Goal: Register for event/course

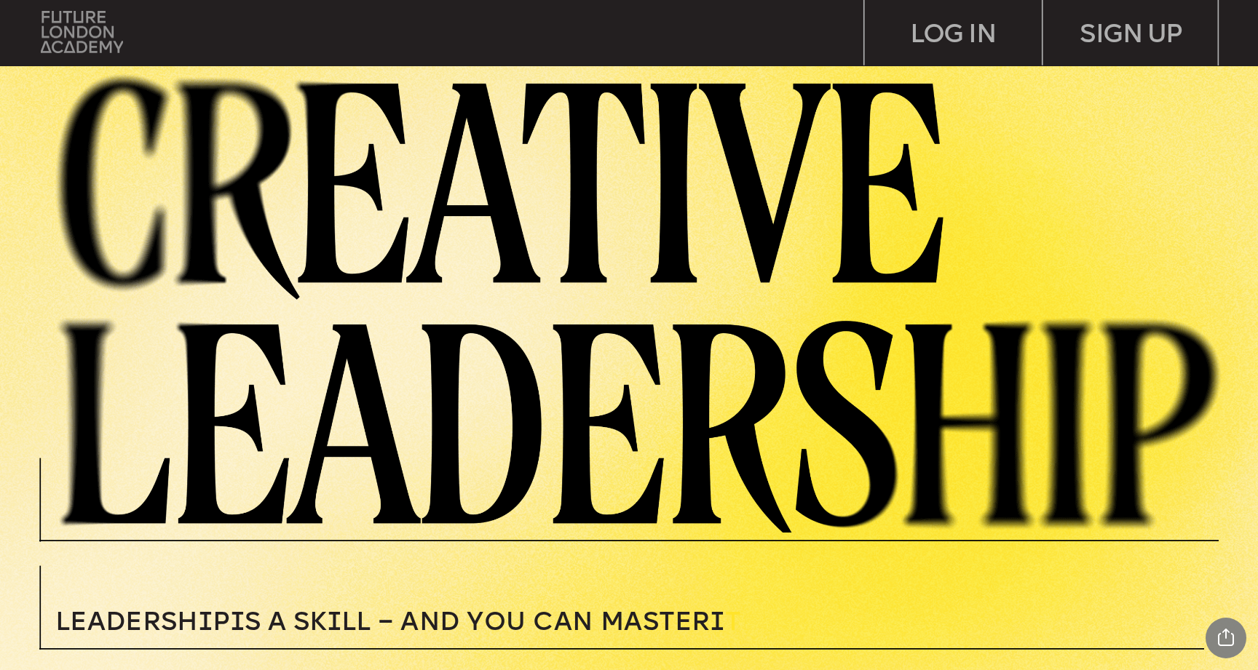
click at [47, 31] on img at bounding box center [82, 31] width 82 height 41
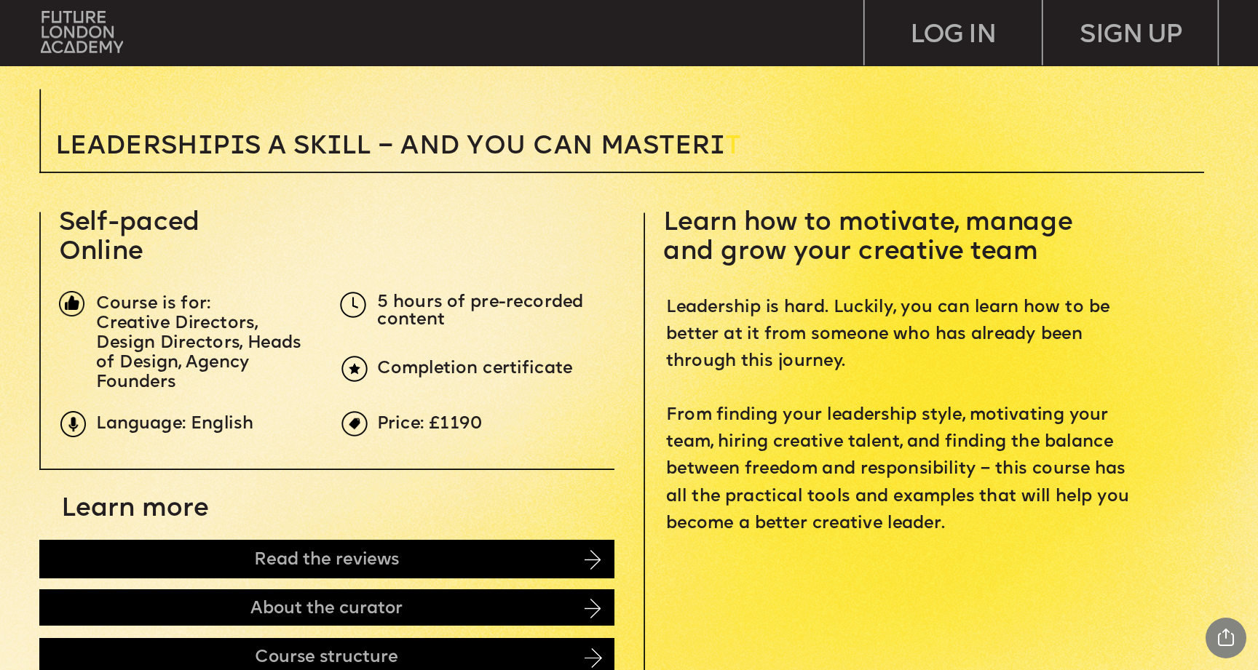
scroll to position [477, 0]
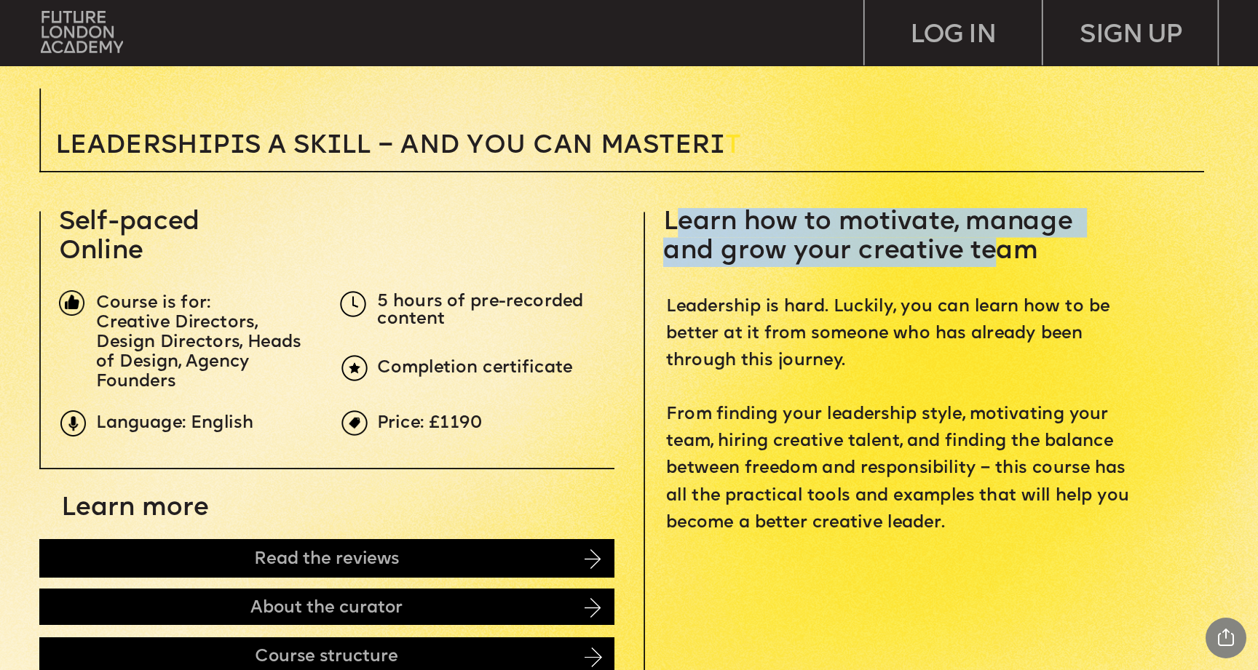
drag, startPoint x: 686, startPoint y: 225, endPoint x: 987, endPoint y: 249, distance: 302.3
click at [987, 249] on span "Learn how to motivate, manage and grow your creative team" at bounding box center [871, 236] width 416 height 55
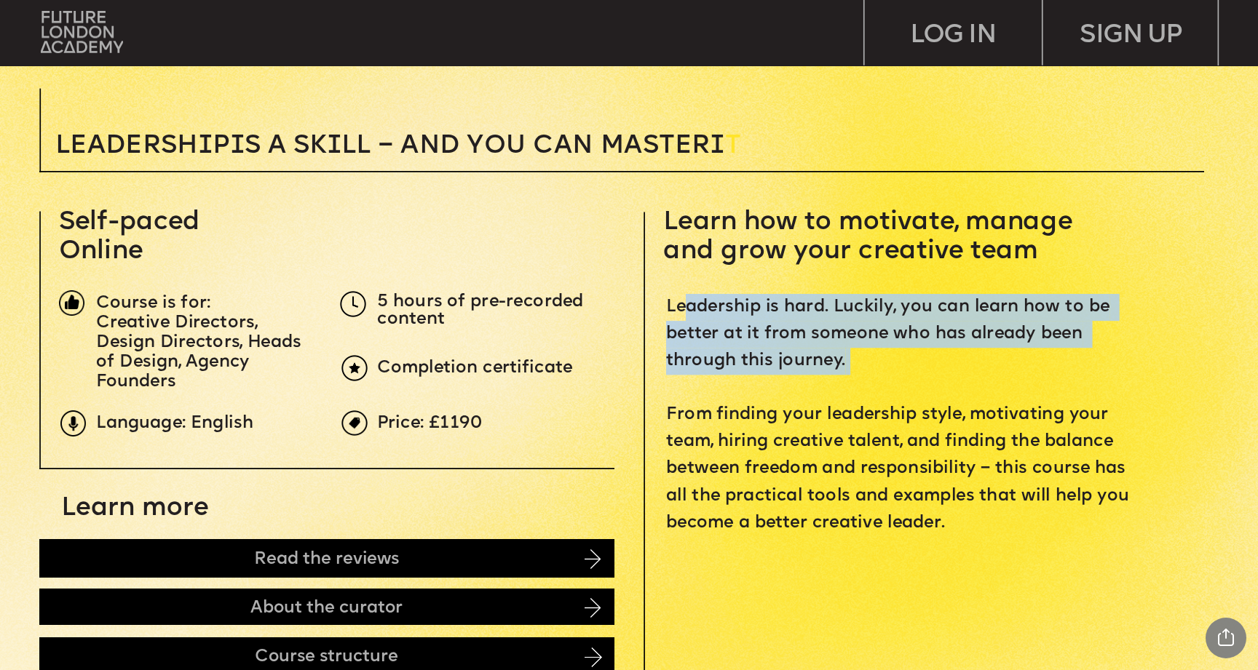
drag, startPoint x: 806, startPoint y: 336, endPoint x: 998, endPoint y: 390, distance: 198.9
click at [998, 390] on p "Leadership is hard. Luckily, you can learn how to be better at it from someone …" at bounding box center [902, 415] width 473 height 243
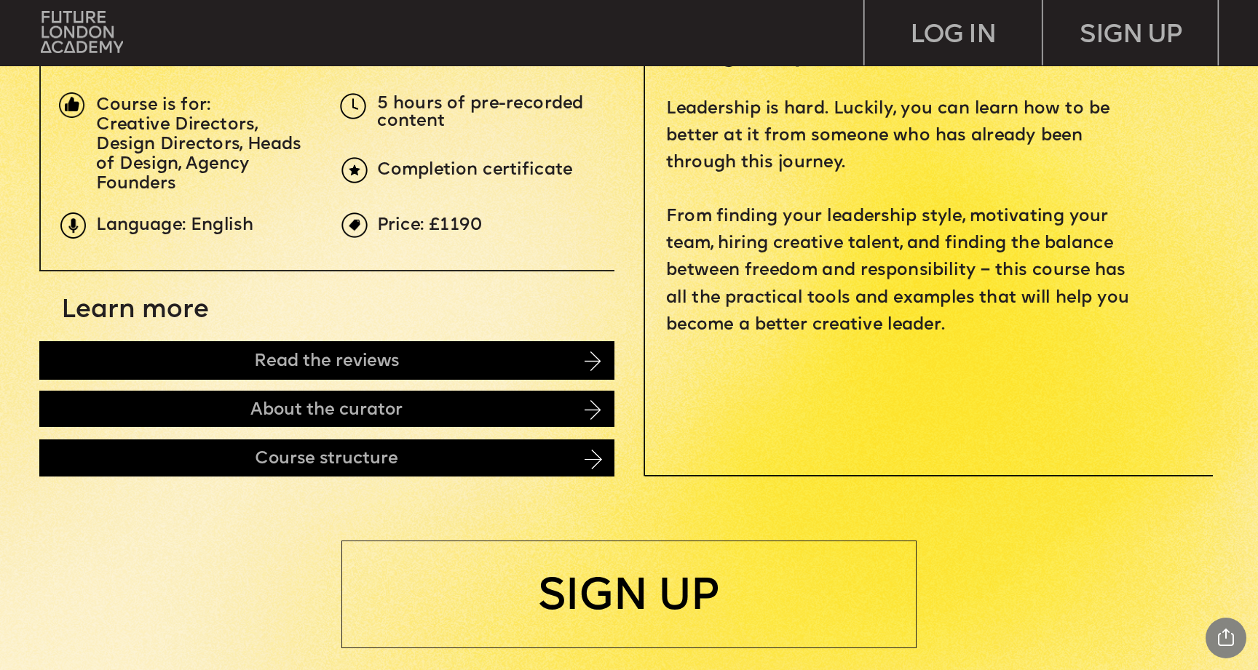
scroll to position [889, 0]
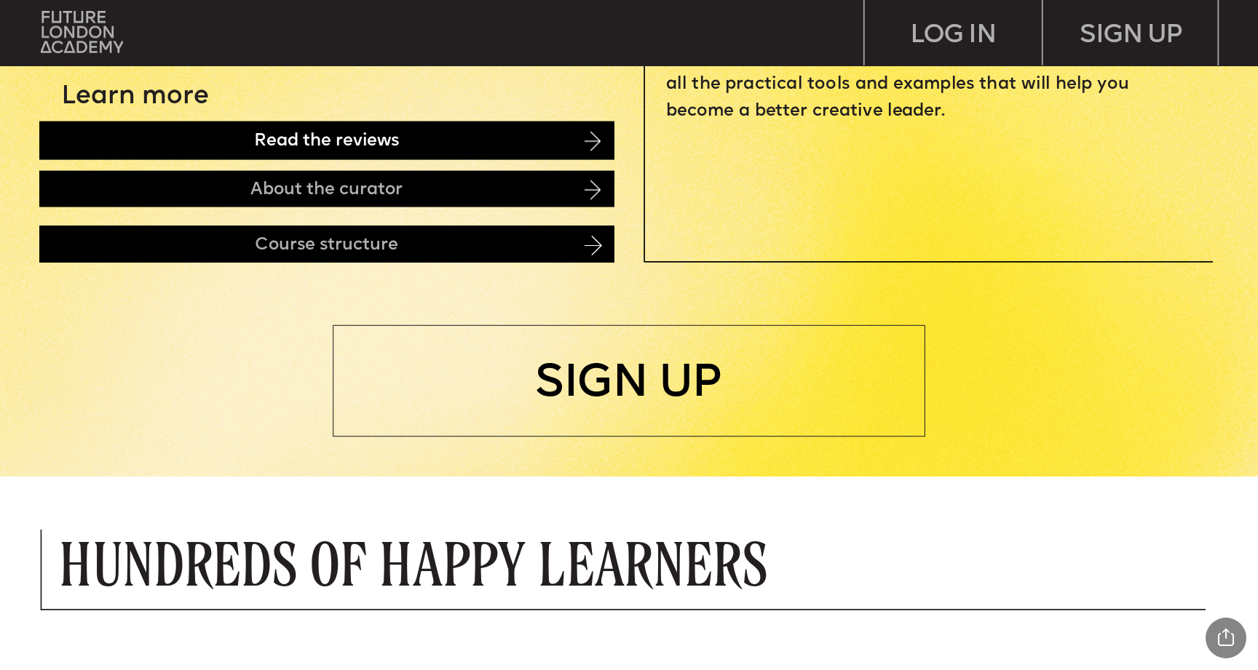
click at [376, 152] on div "Read the reviews" at bounding box center [326, 141] width 575 height 38
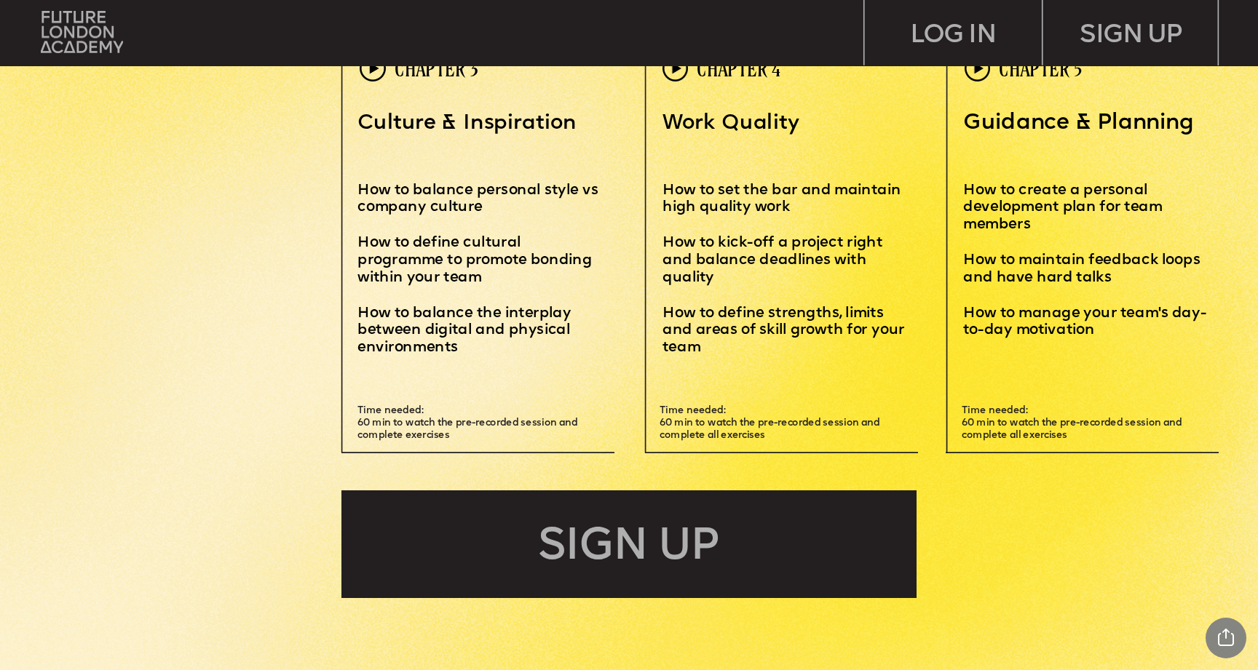
scroll to position [4053, 0]
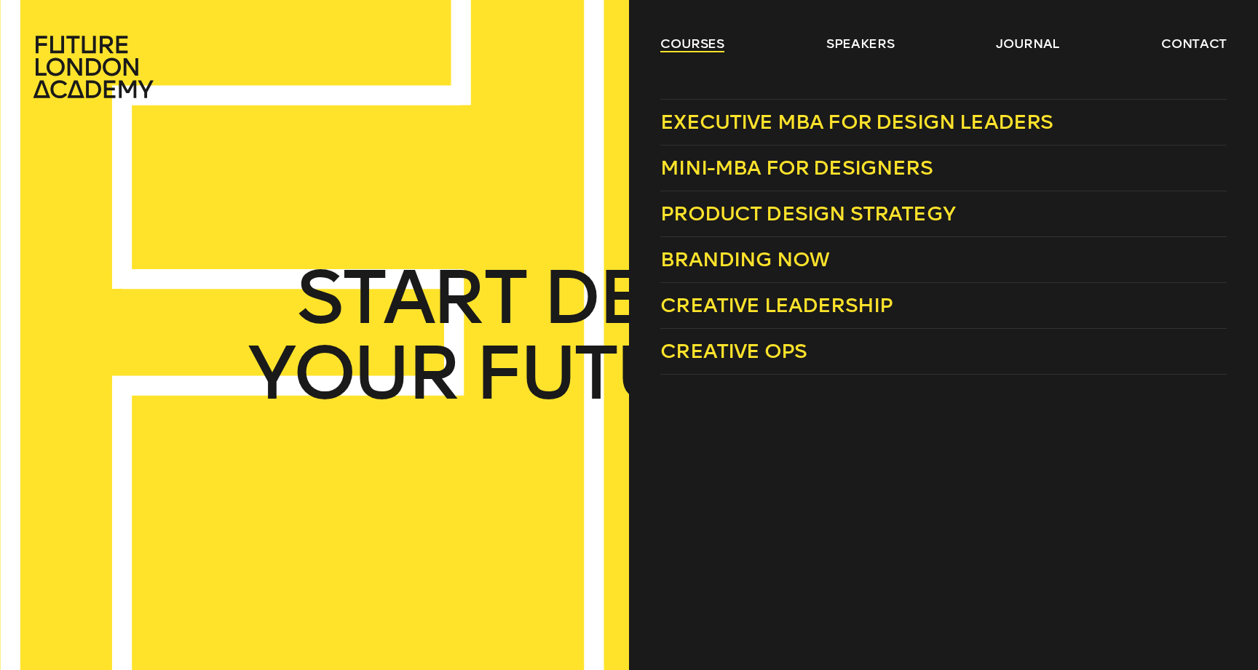
click at [713, 46] on link "courses" at bounding box center [692, 43] width 64 height 17
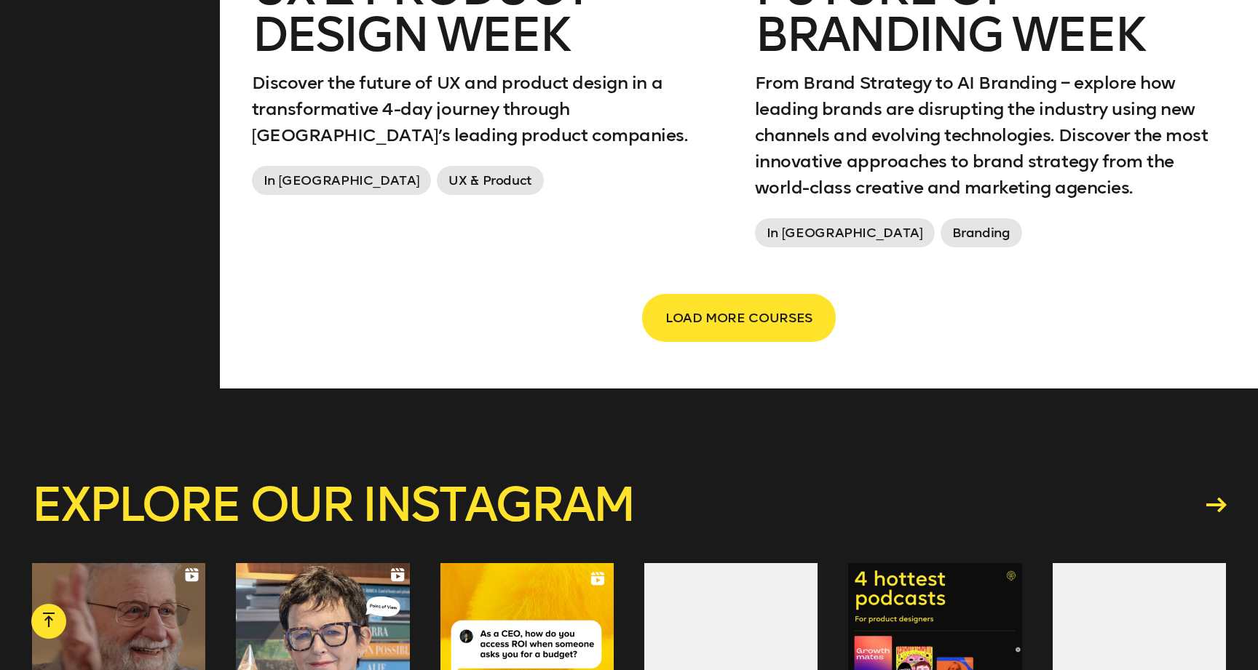
scroll to position [2752, 0]
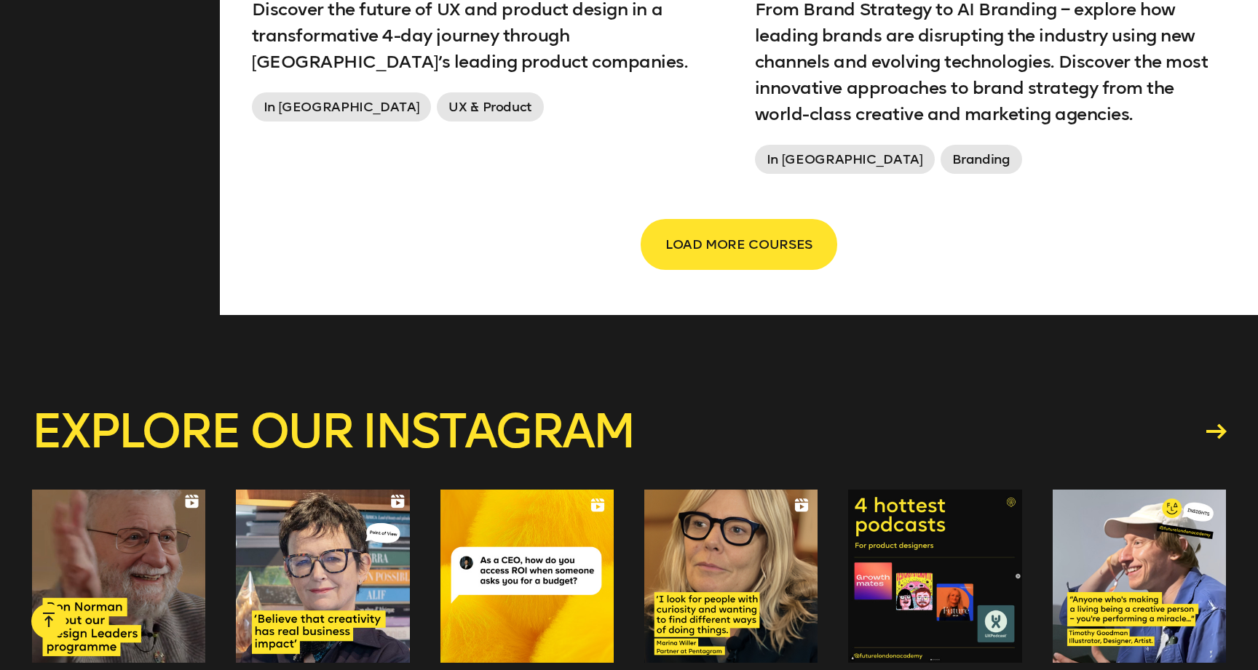
click at [678, 246] on span "LOAD MORE COURSES" at bounding box center [738, 245] width 147 height 28
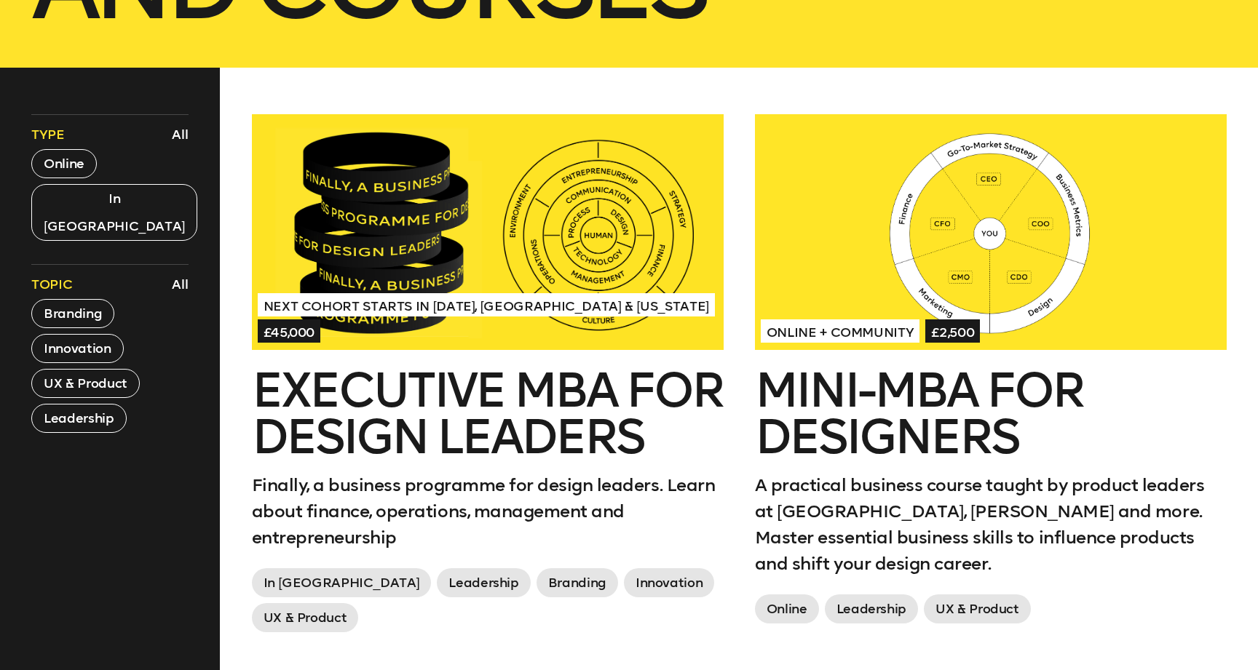
scroll to position [608, 0]
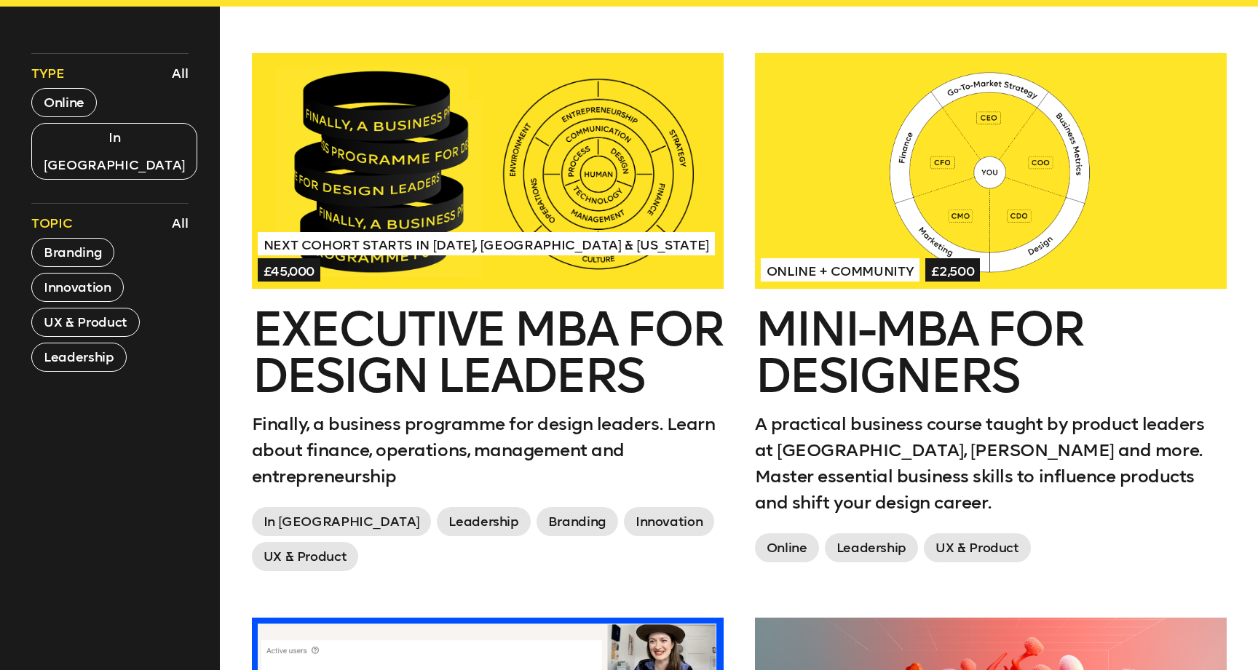
click at [597, 199] on div at bounding box center [488, 171] width 472 height 236
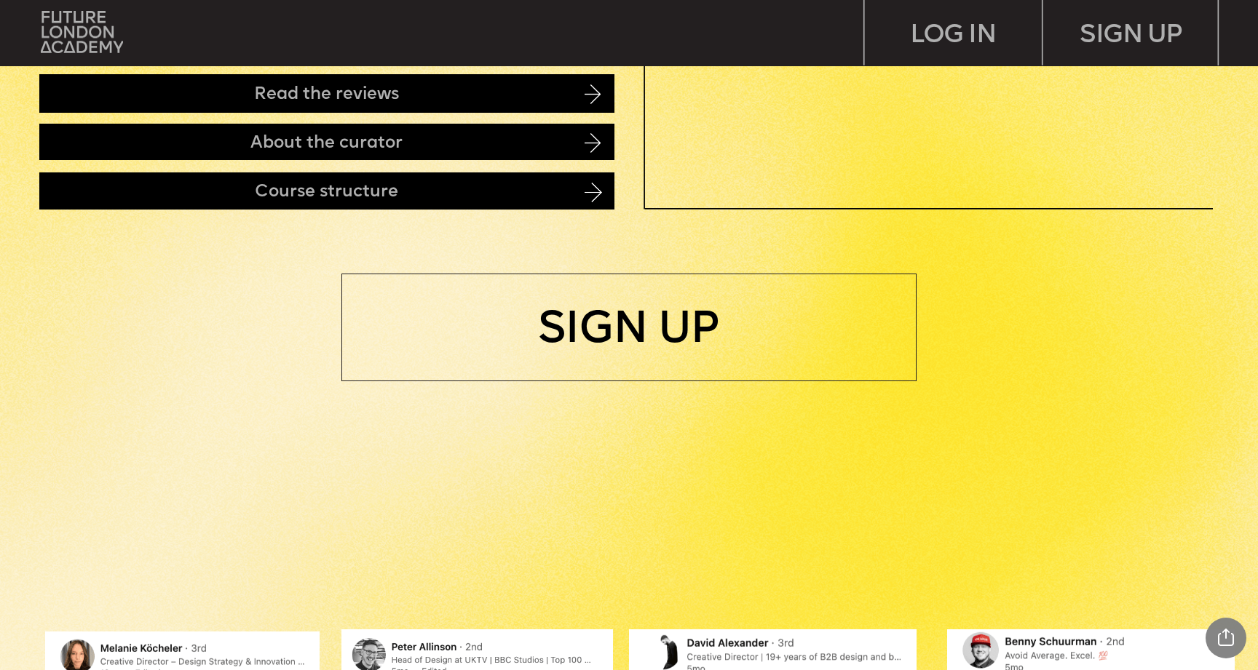
scroll to position [956, 0]
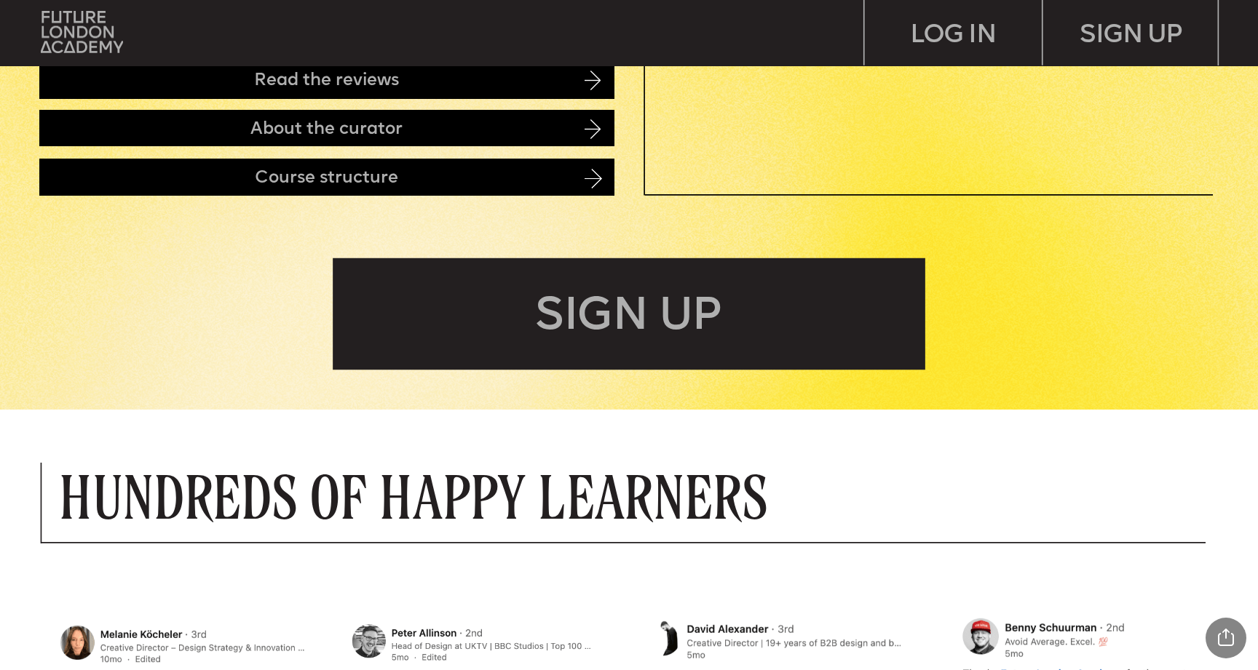
click at [572, 309] on div "SIGN UP" at bounding box center [629, 313] width 592 height 111
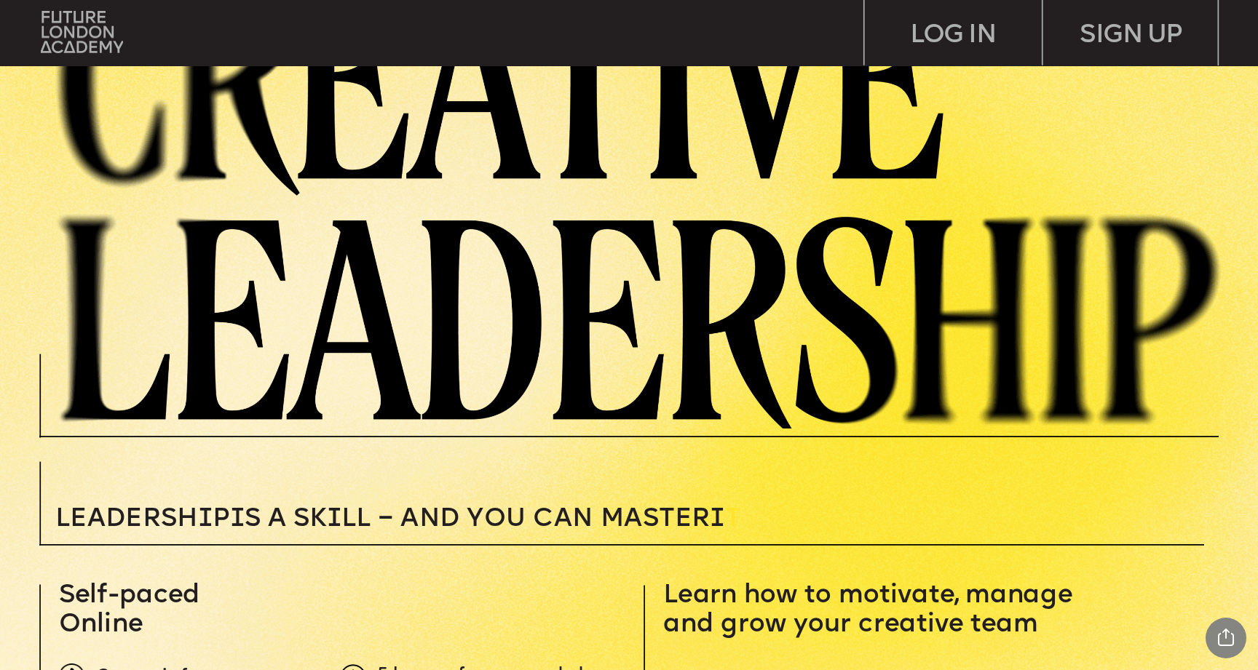
scroll to position [0, 0]
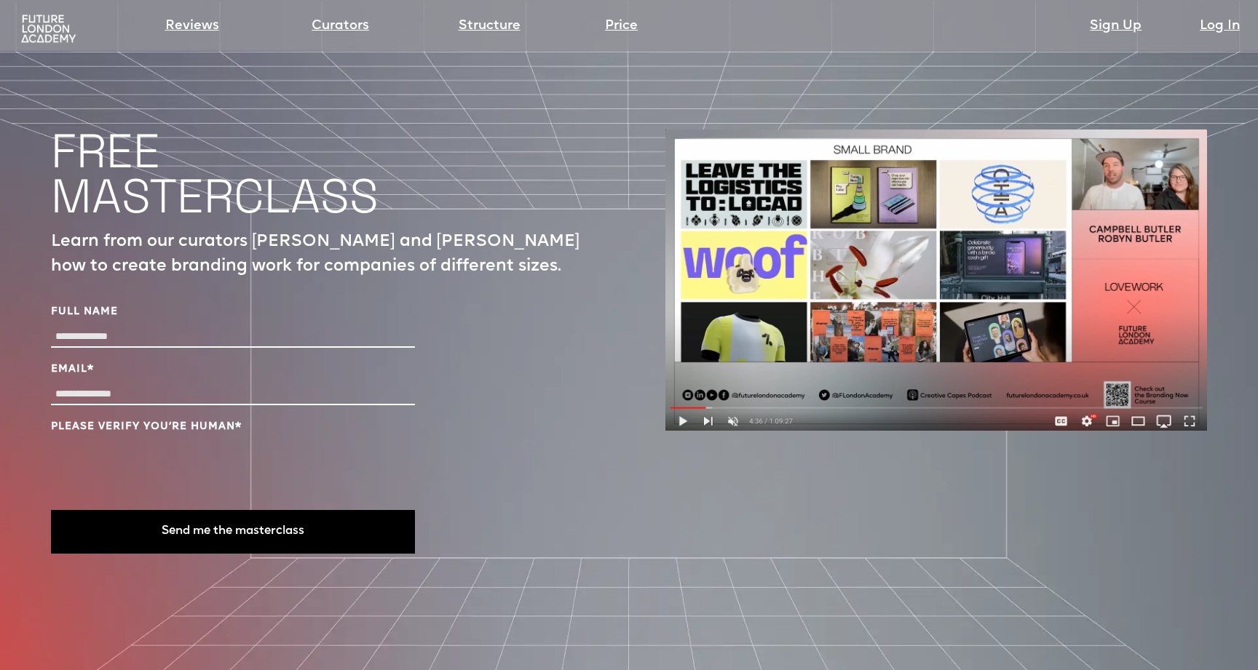
scroll to position [4981, 0]
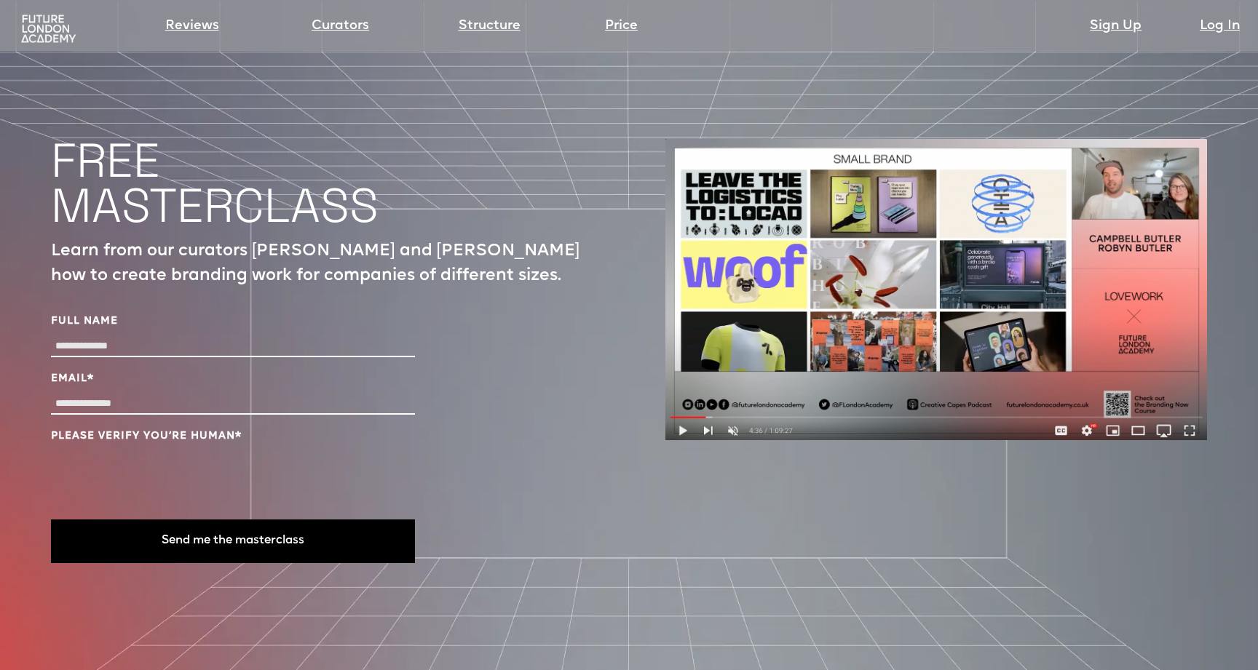
click at [687, 370] on img at bounding box center [936, 289] width 542 height 301
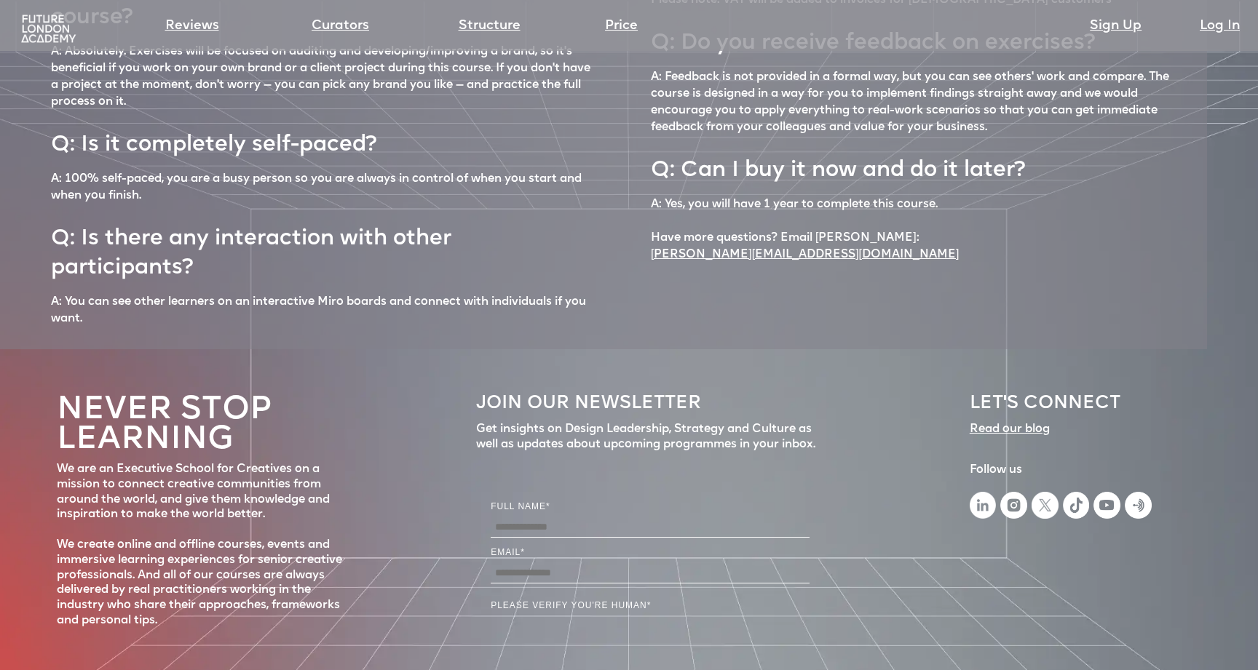
scroll to position [6570, 0]
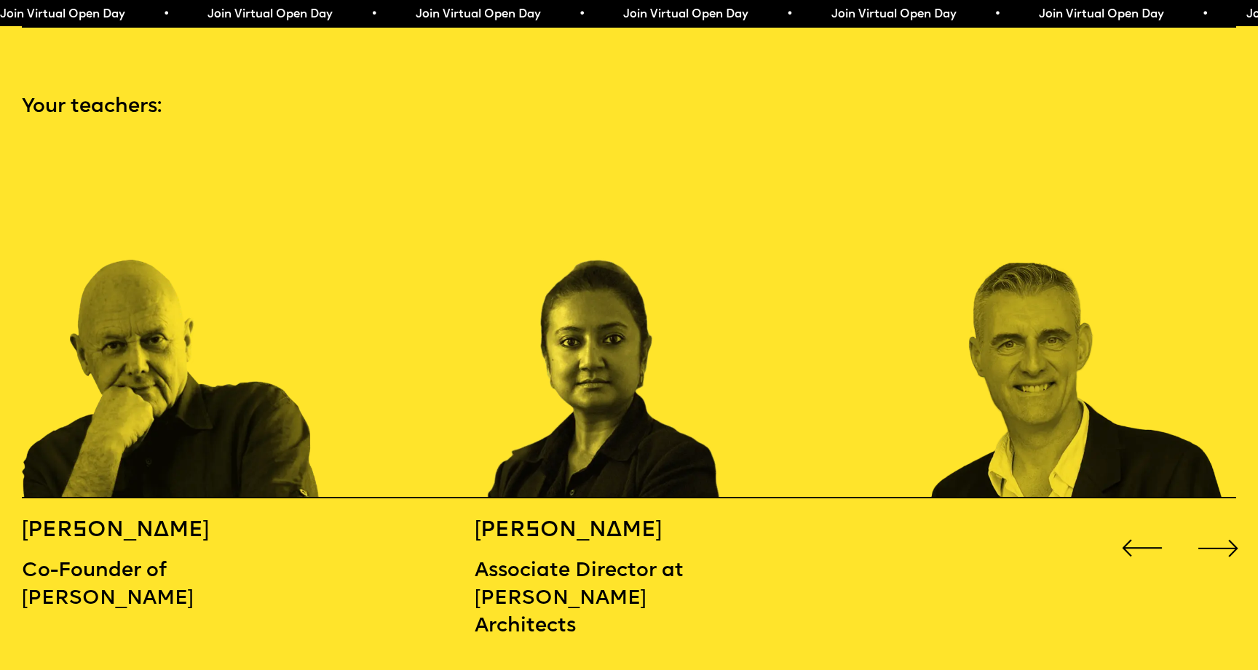
scroll to position [1835, 0]
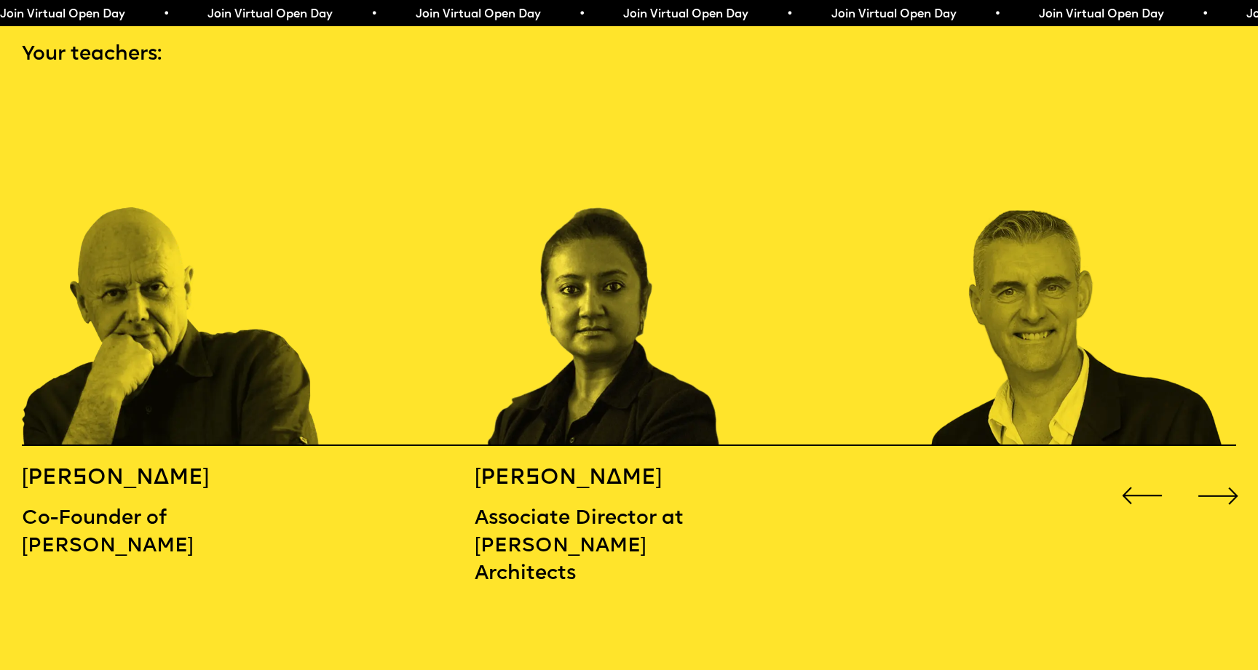
click at [1206, 471] on div "Next slide" at bounding box center [1218, 496] width 50 height 50
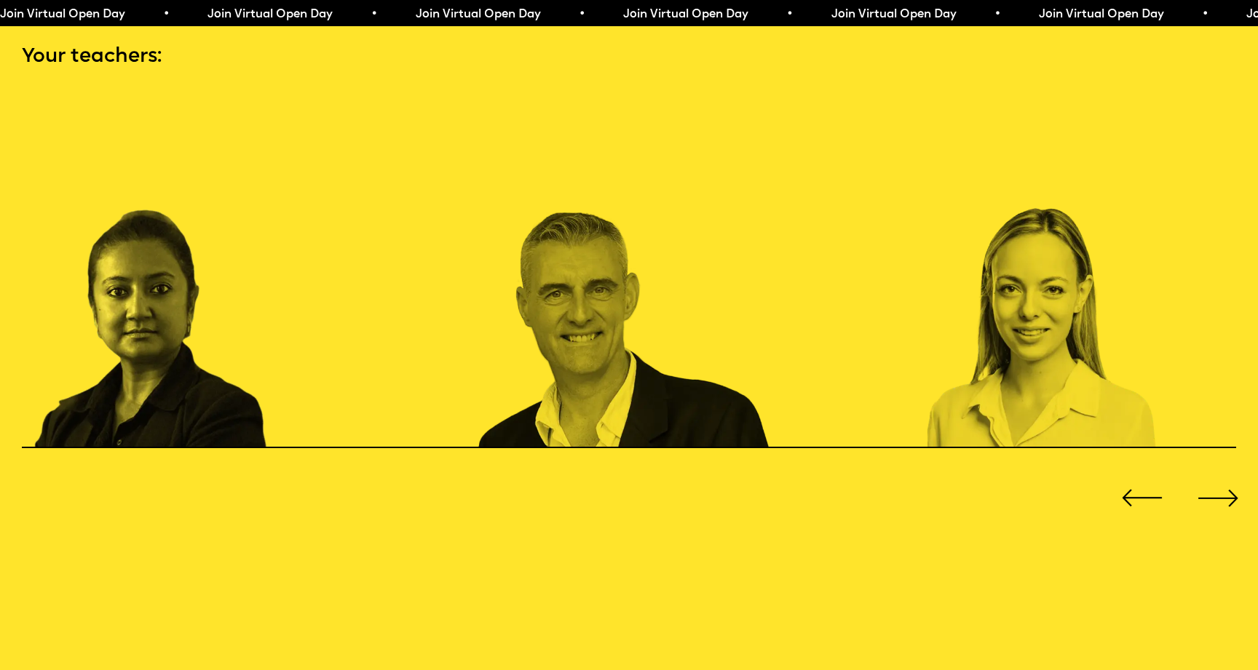
scroll to position [1881, 0]
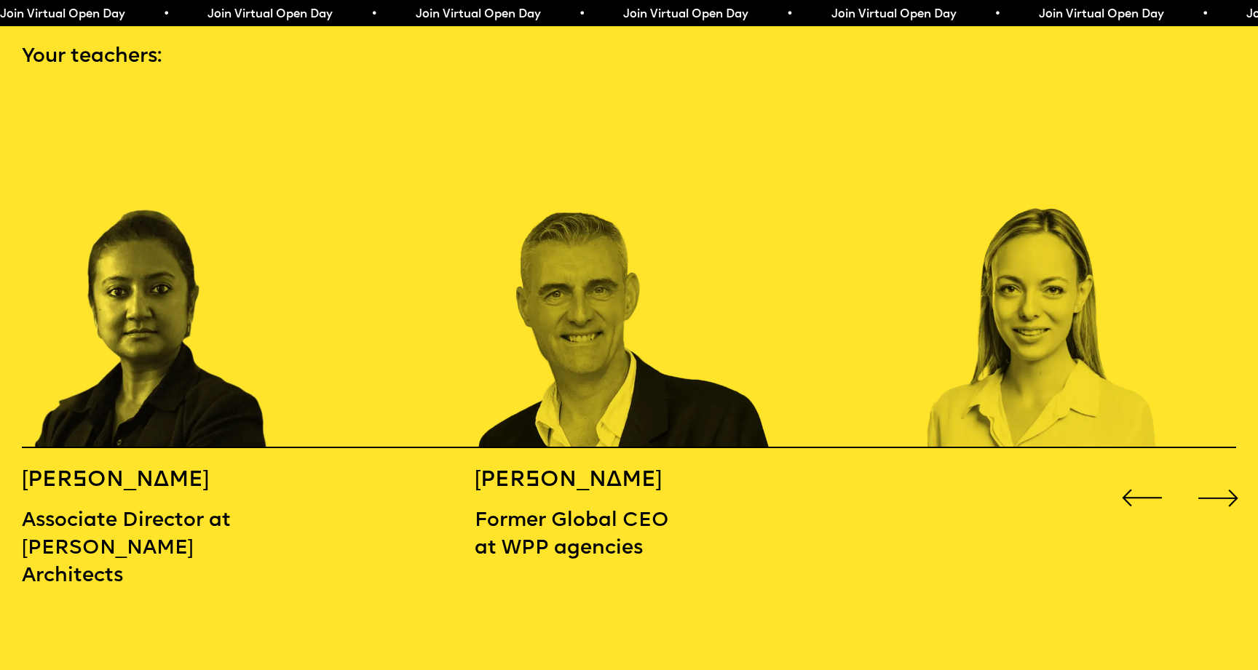
click at [1206, 473] on div "Next slide" at bounding box center [1218, 498] width 50 height 50
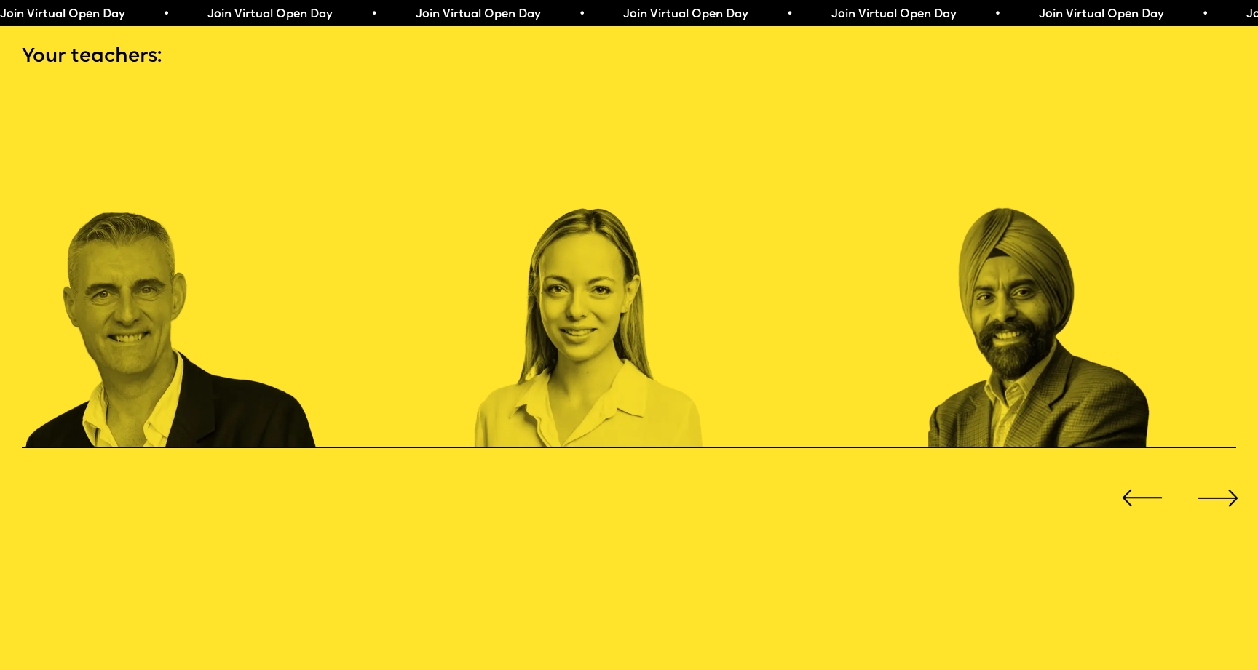
scroll to position [1884, 0]
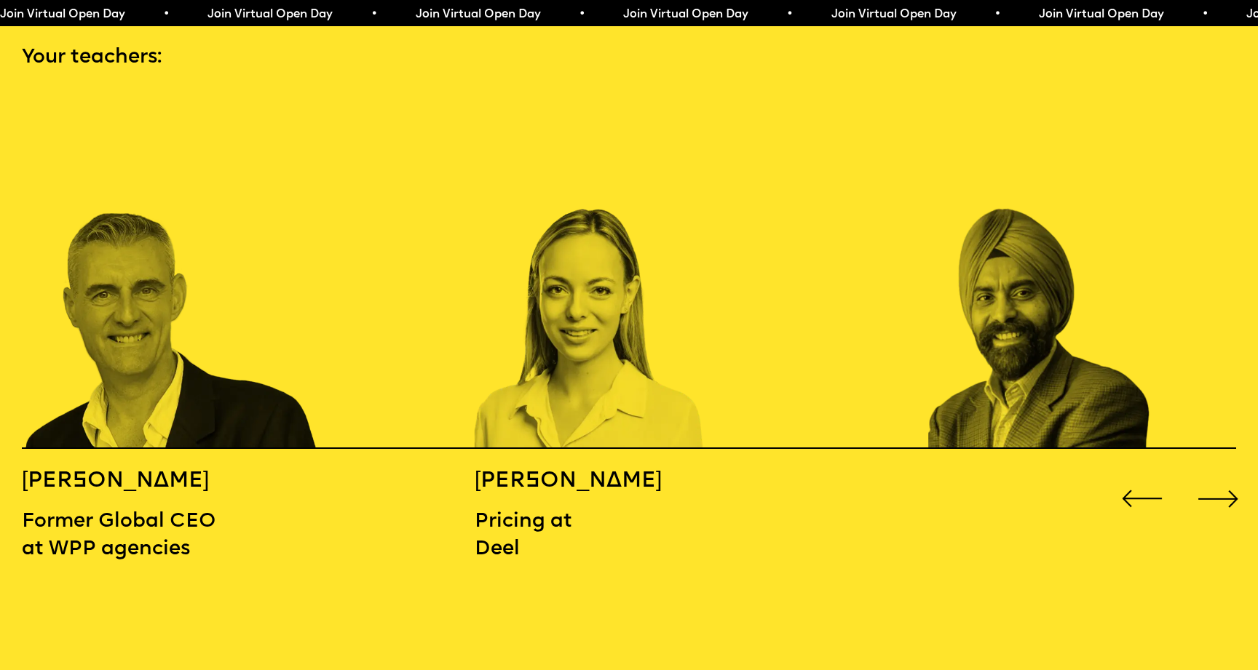
click at [1205, 474] on div "Next slide" at bounding box center [1218, 499] width 50 height 50
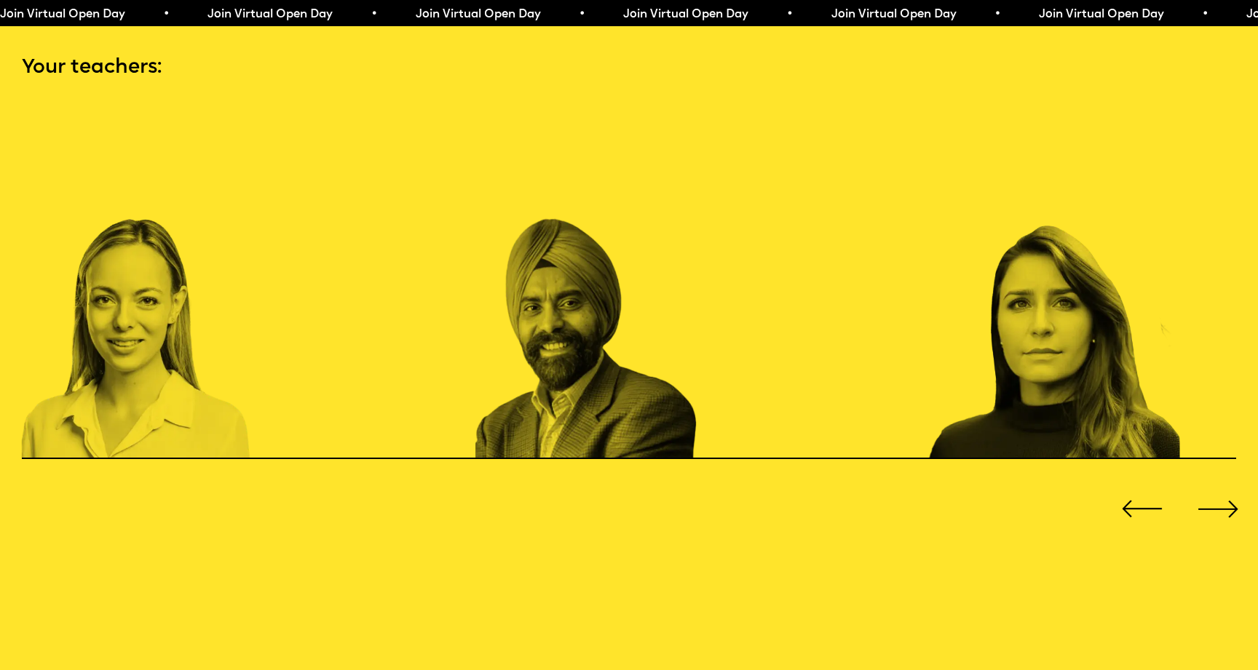
scroll to position [1873, 0]
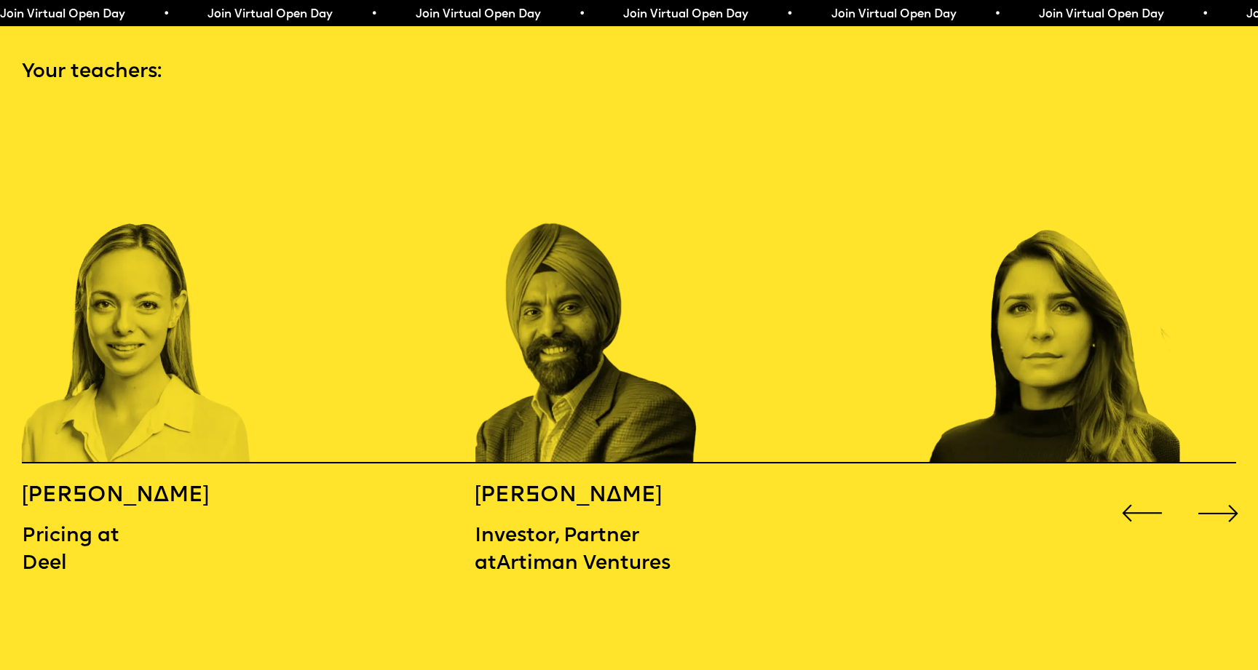
click at [1202, 462] on div "MICHAEL WOLFF Co-Founder of Wolff Olins BIDISHA SINHA Associate Director at Zah…" at bounding box center [629, 362] width 1258 height 503
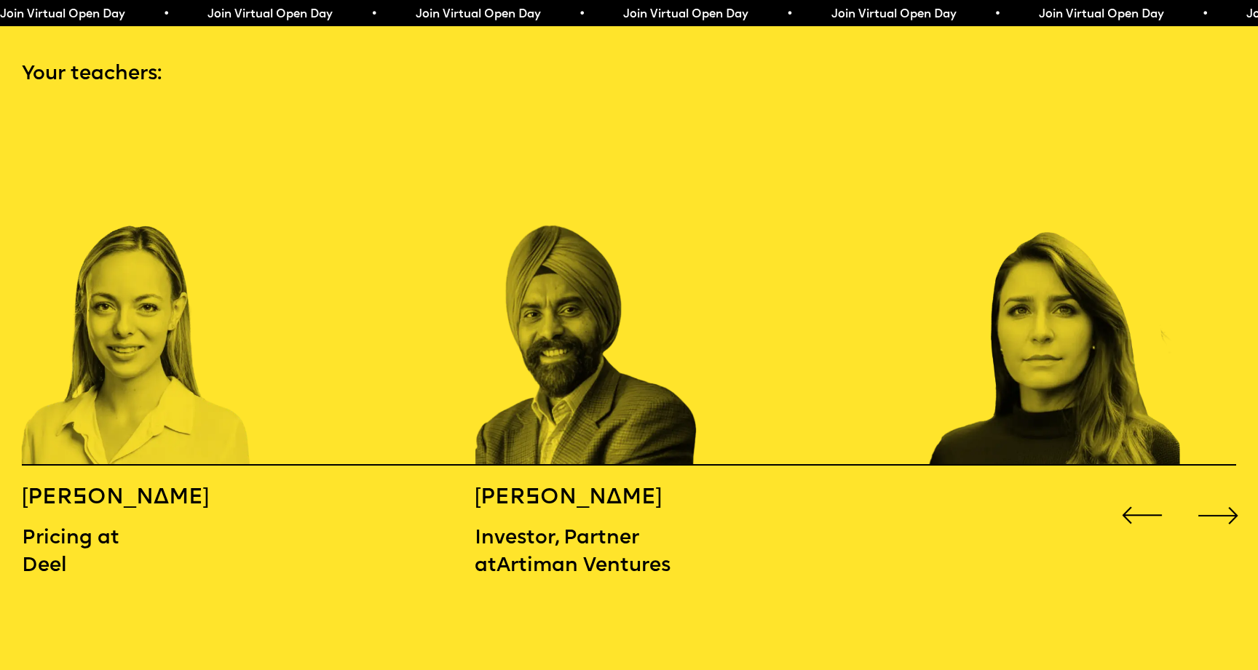
scroll to position [1863, 0]
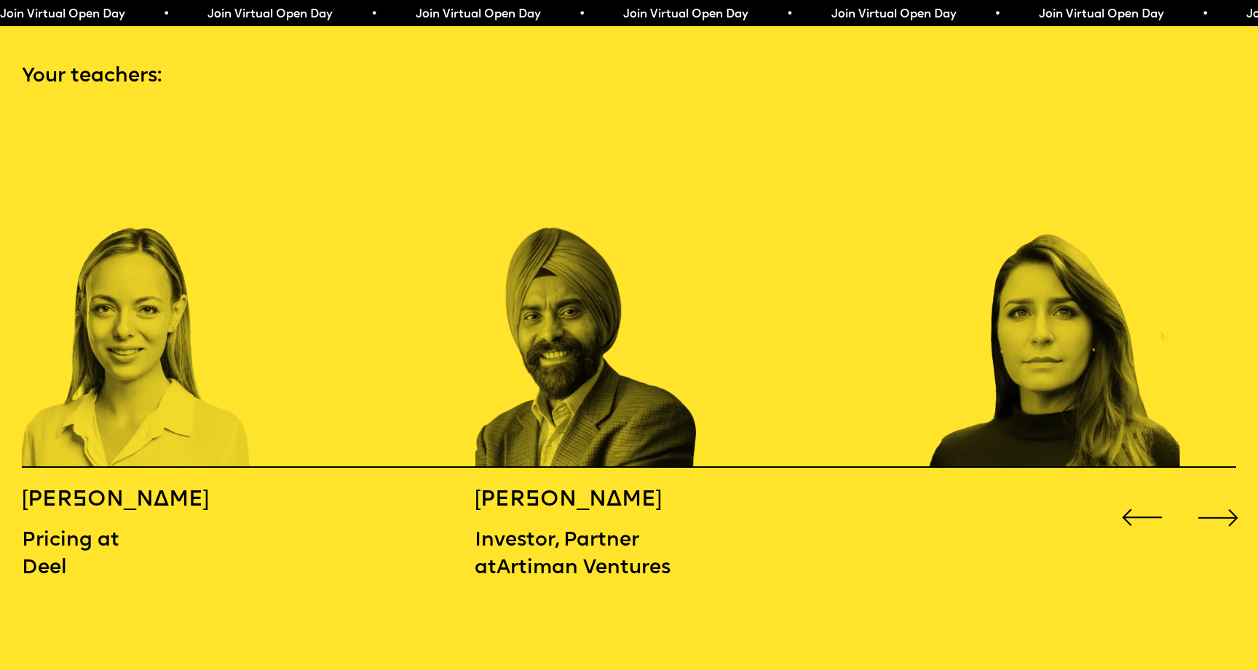
click at [1216, 493] on div "Next slide" at bounding box center [1218, 518] width 50 height 50
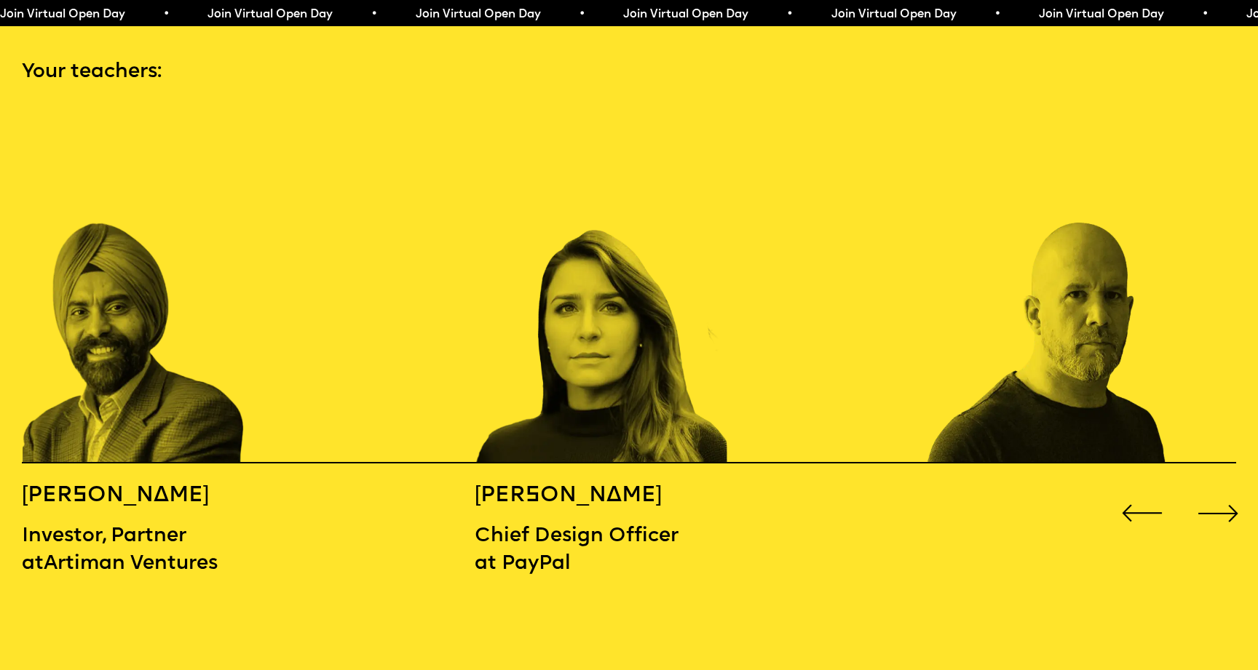
click at [1220, 488] on div "Next slide" at bounding box center [1218, 513] width 50 height 50
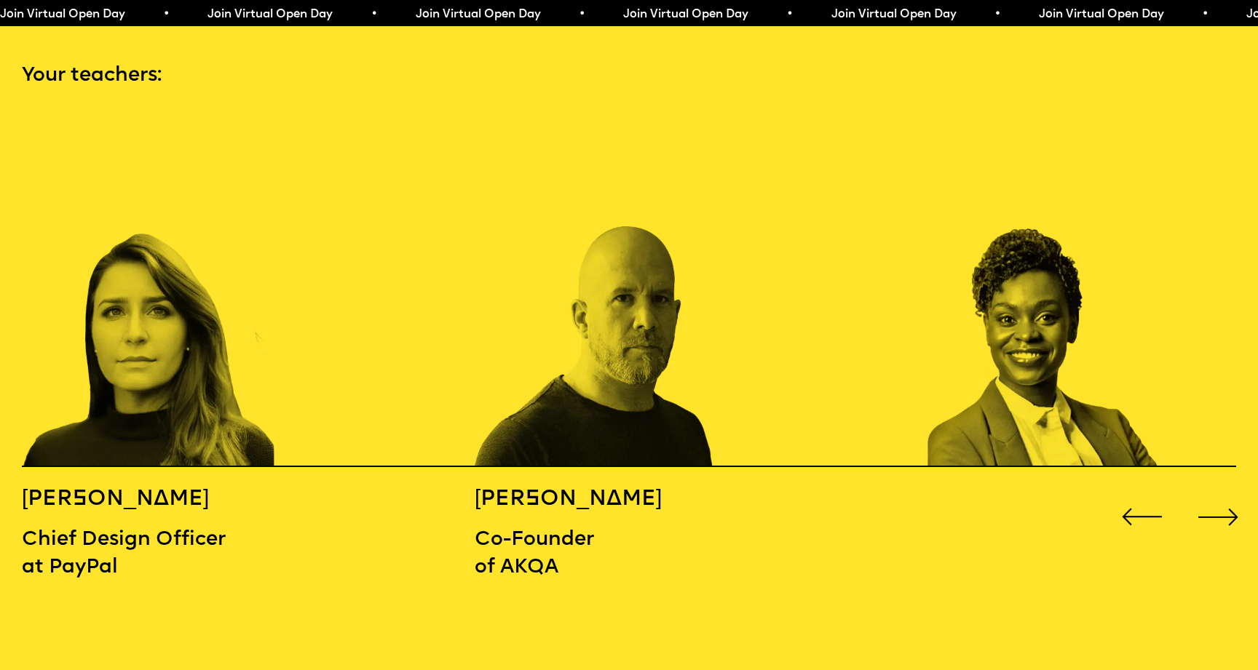
click at [1220, 492] on div "Next slide" at bounding box center [1218, 517] width 50 height 50
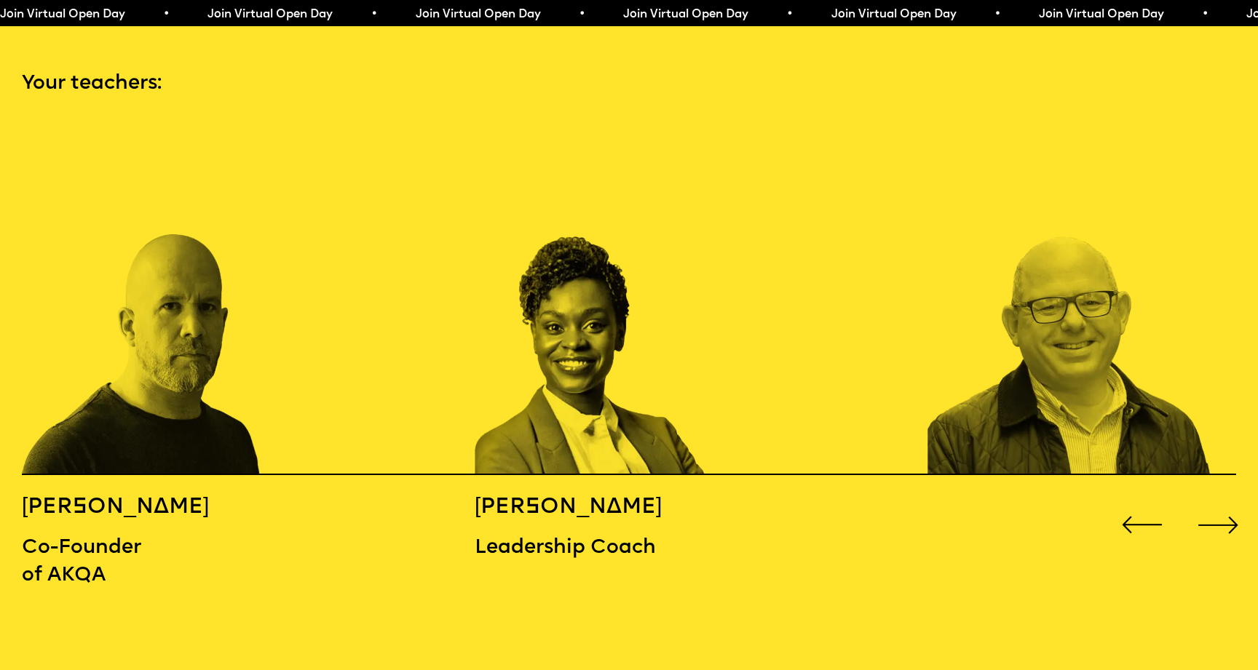
click at [1220, 500] on div "Next slide" at bounding box center [1218, 525] width 50 height 50
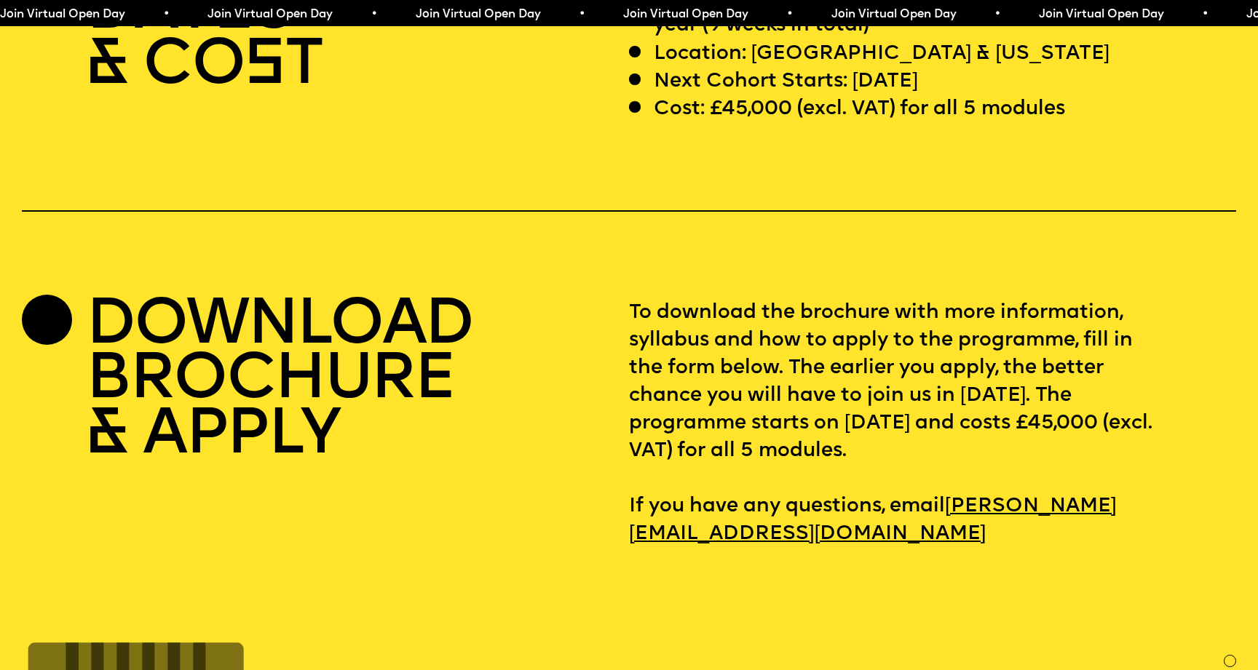
scroll to position [5297, 0]
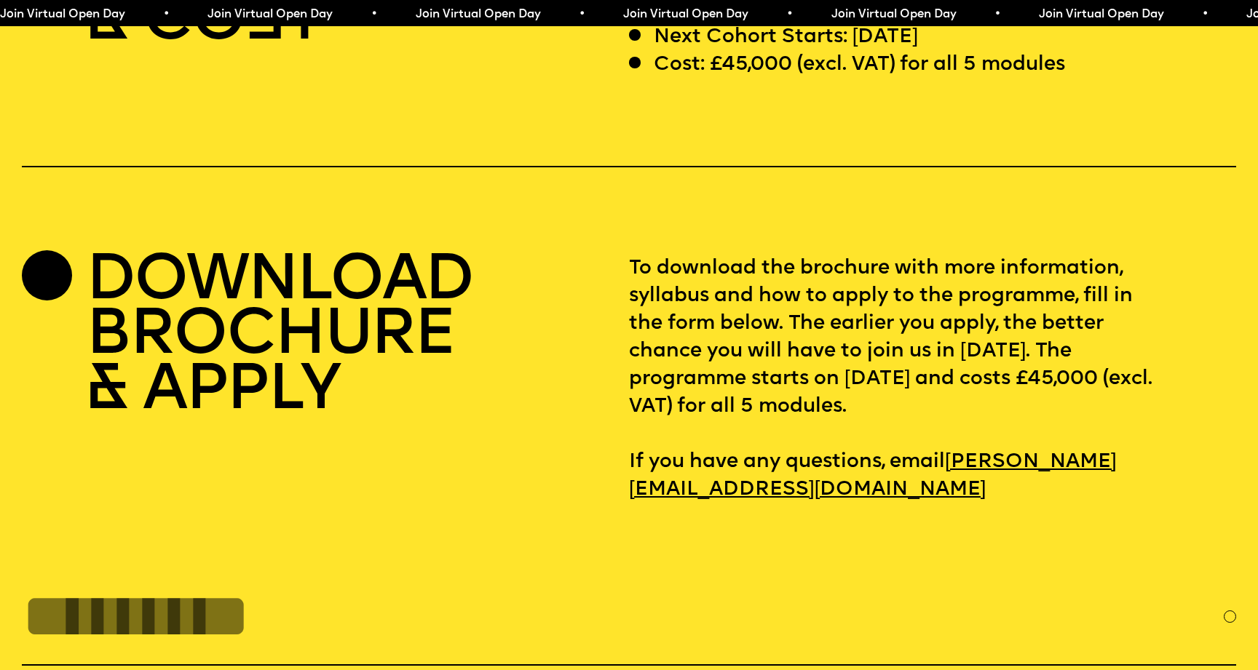
click at [280, 294] on h2 "DOWNLOAD BROCHURE & APPLY" at bounding box center [279, 337] width 386 height 165
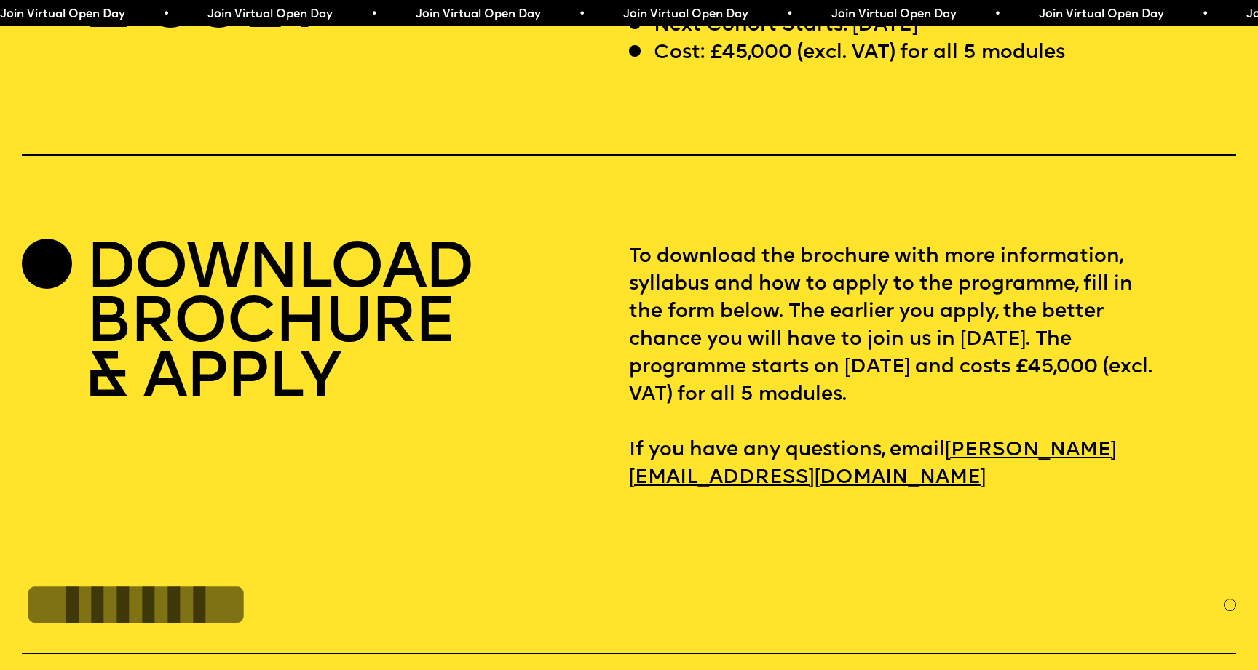
scroll to position [5315, 0]
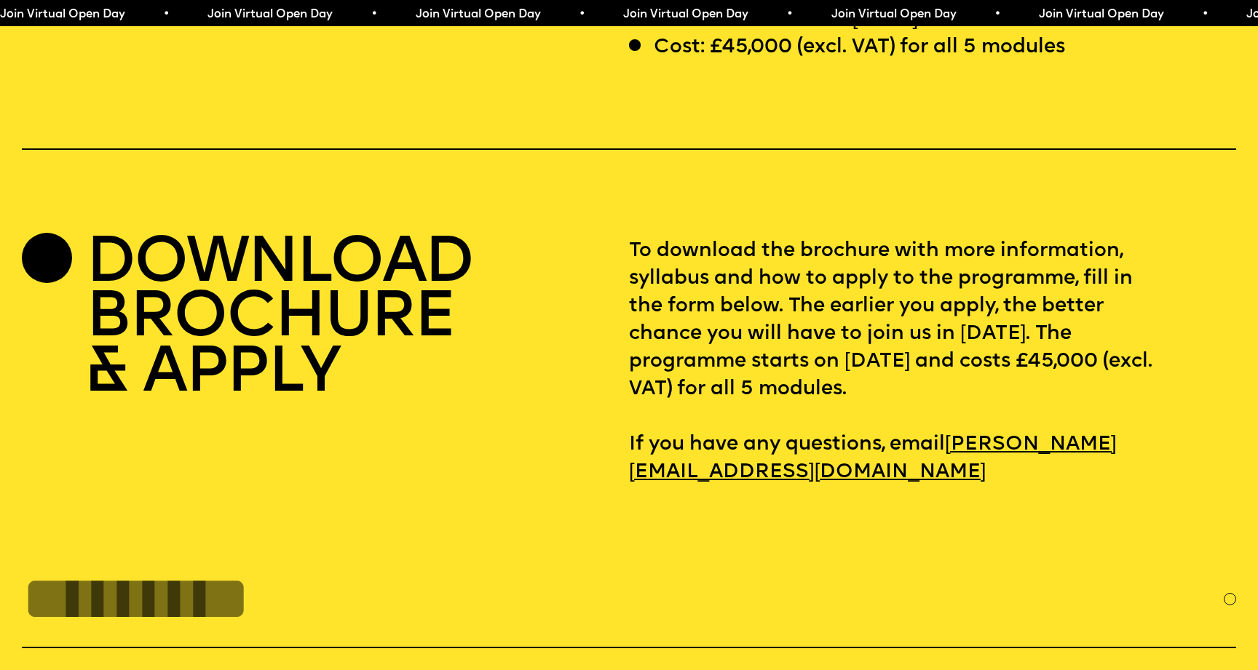
click at [50, 233] on div at bounding box center [47, 258] width 50 height 50
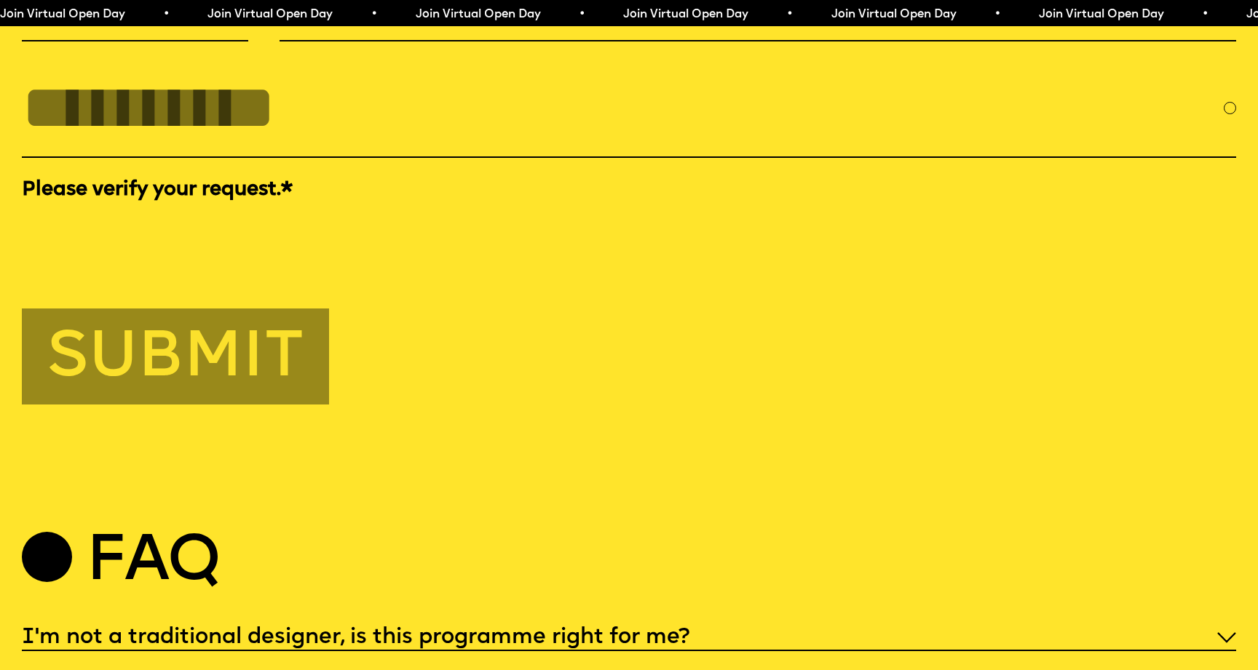
scroll to position [6334, 0]
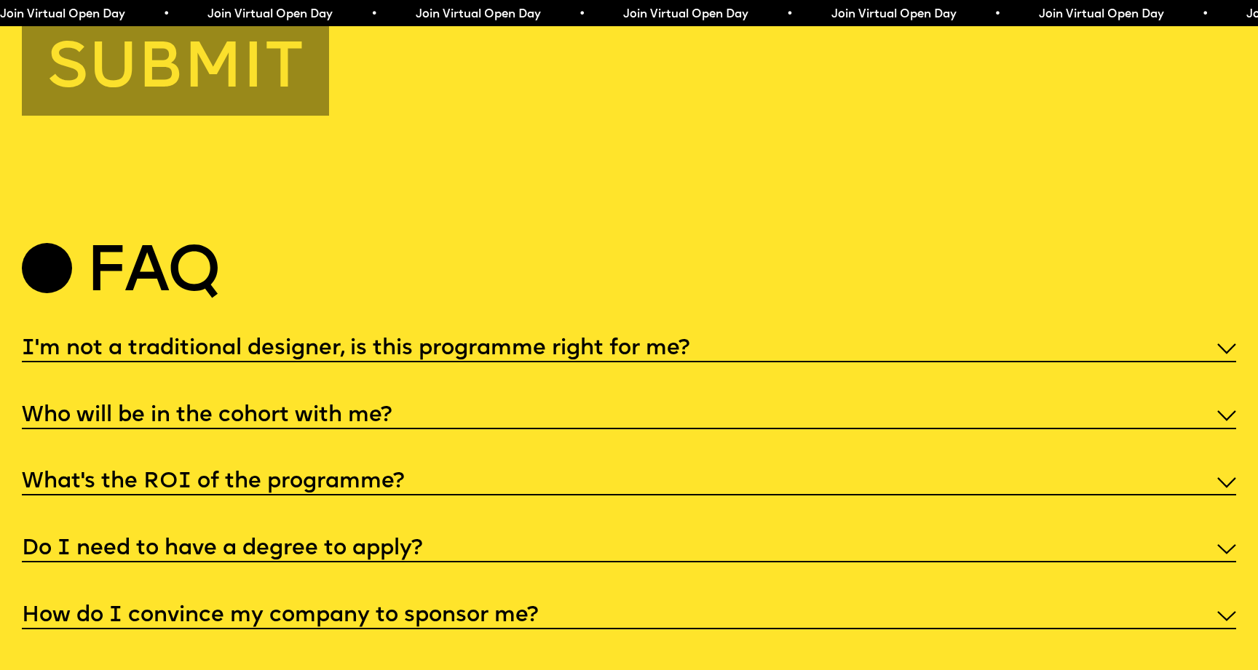
click at [437, 333] on div "I'm not a traditional designer, is this programme right for me?" at bounding box center [629, 347] width 1214 height 29
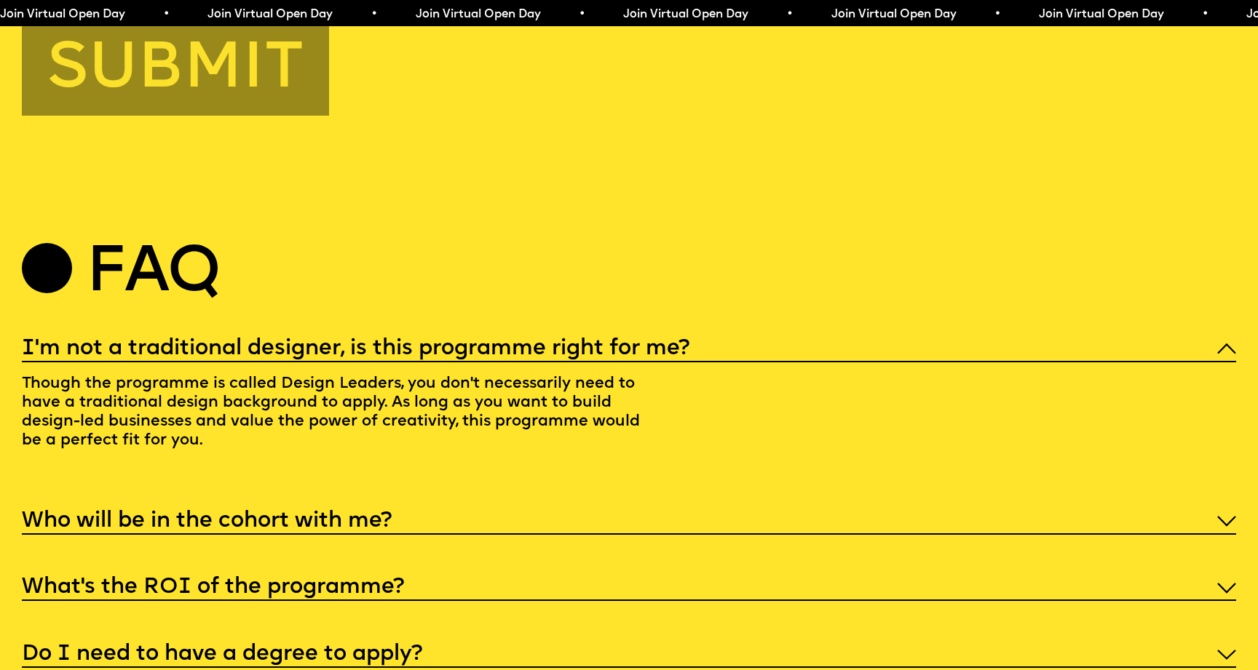
click at [425, 333] on div "I'm not a traditional designer, is this programme right for me?" at bounding box center [629, 347] width 1214 height 29
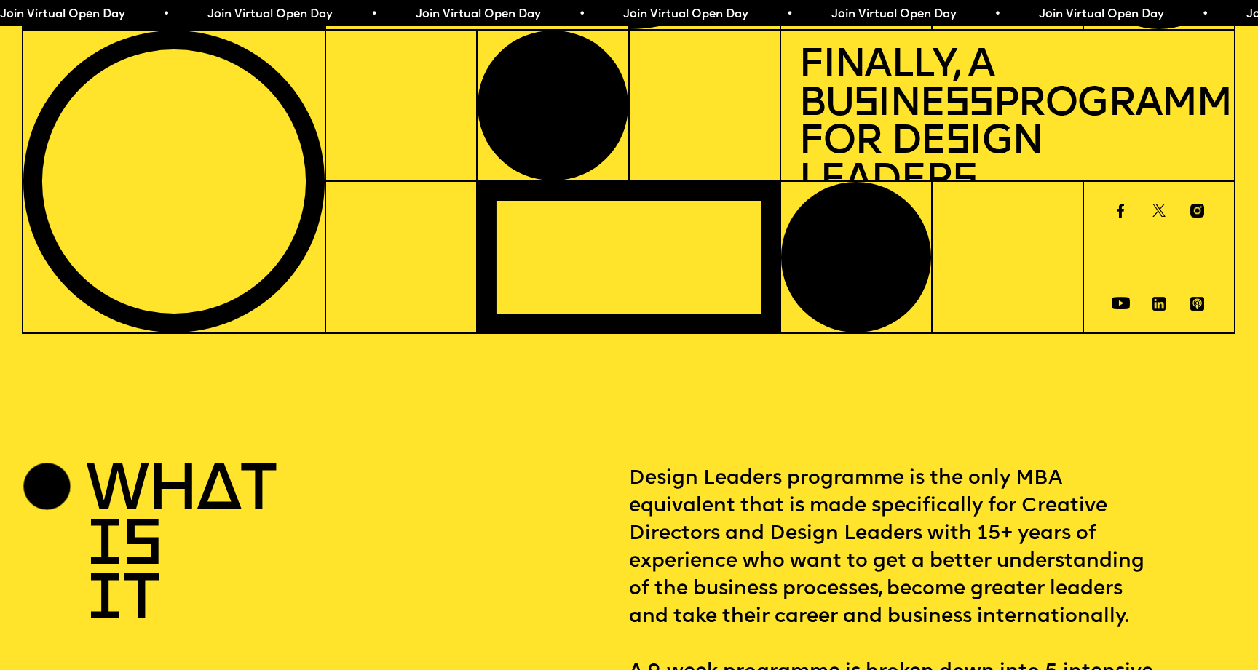
scroll to position [165, 0]
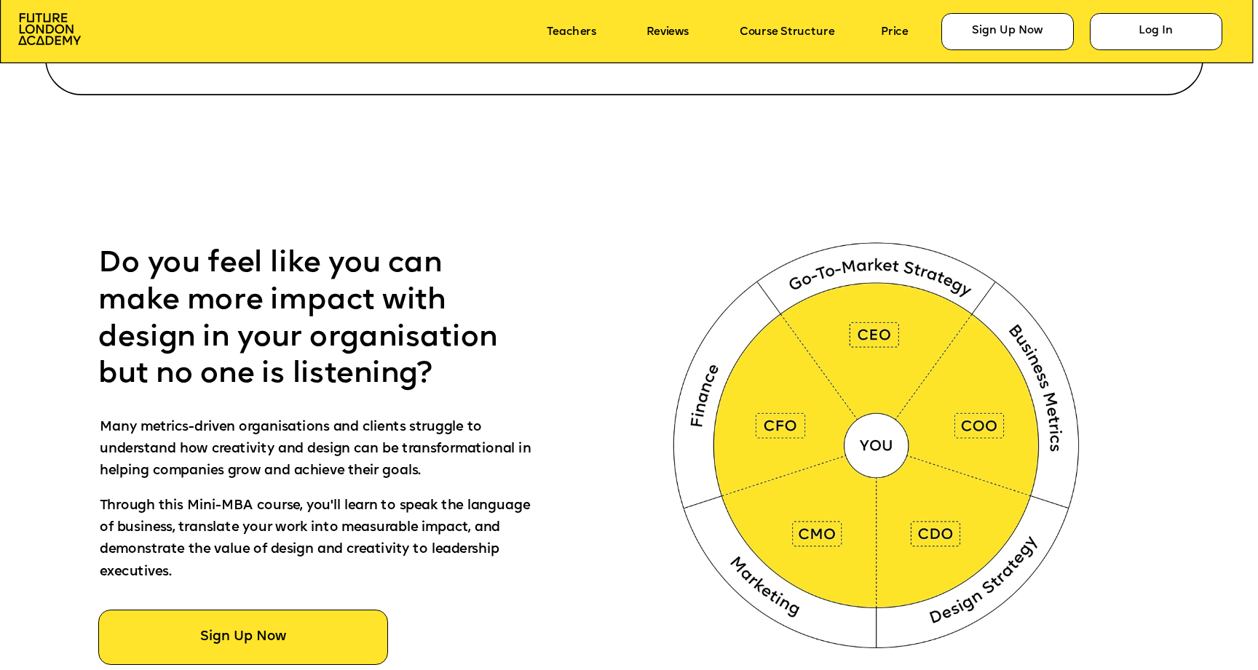
scroll to position [900, 0]
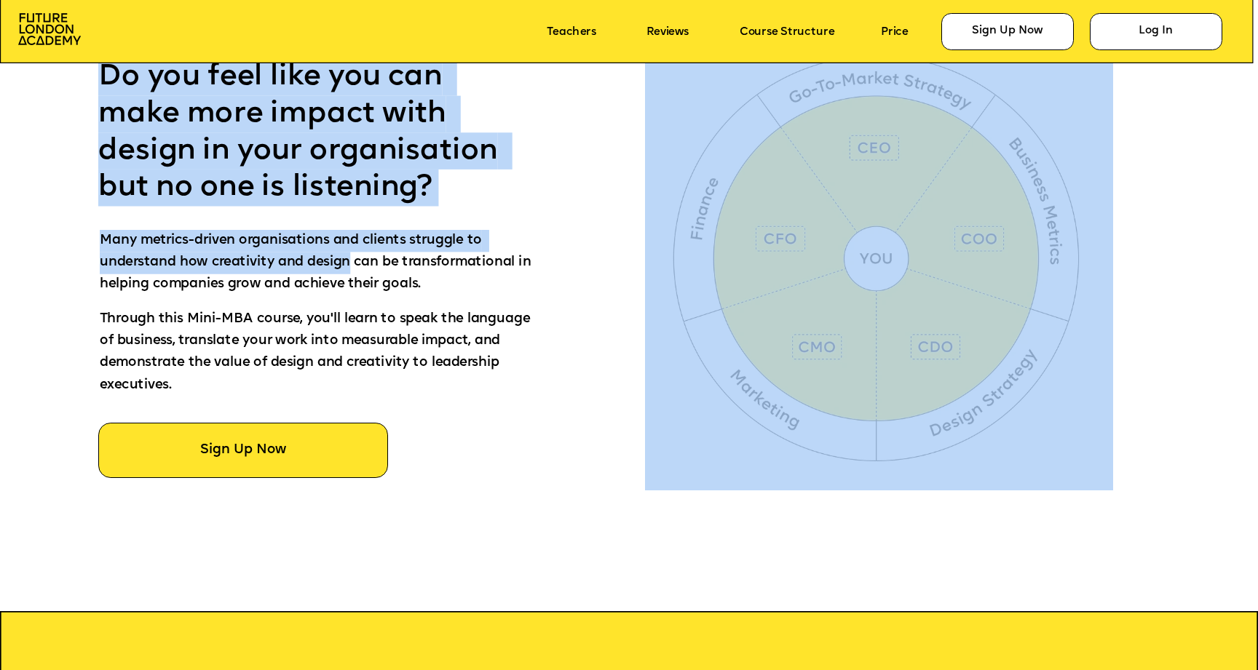
drag, startPoint x: 149, startPoint y: 243, endPoint x: 353, endPoint y: 265, distance: 205.0
click at [353, 265] on span "Many metrics-driven organisations and clients struggle to understand how creati…" at bounding box center [317, 263] width 435 height 58
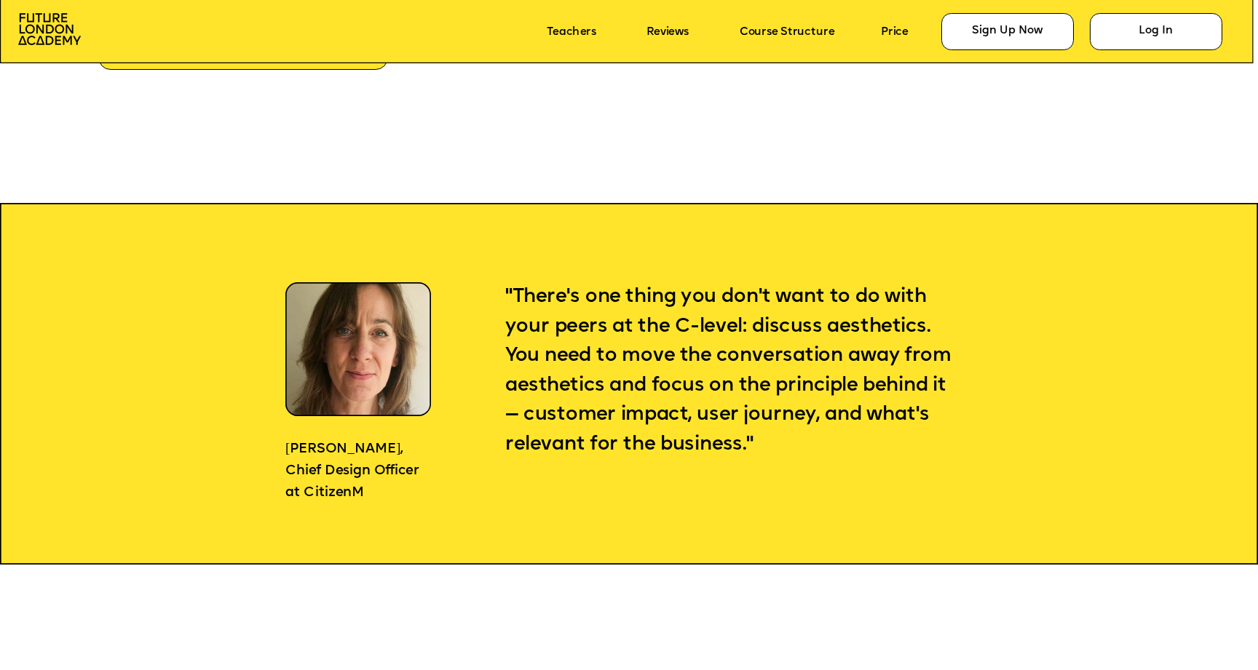
scroll to position [1309, 0]
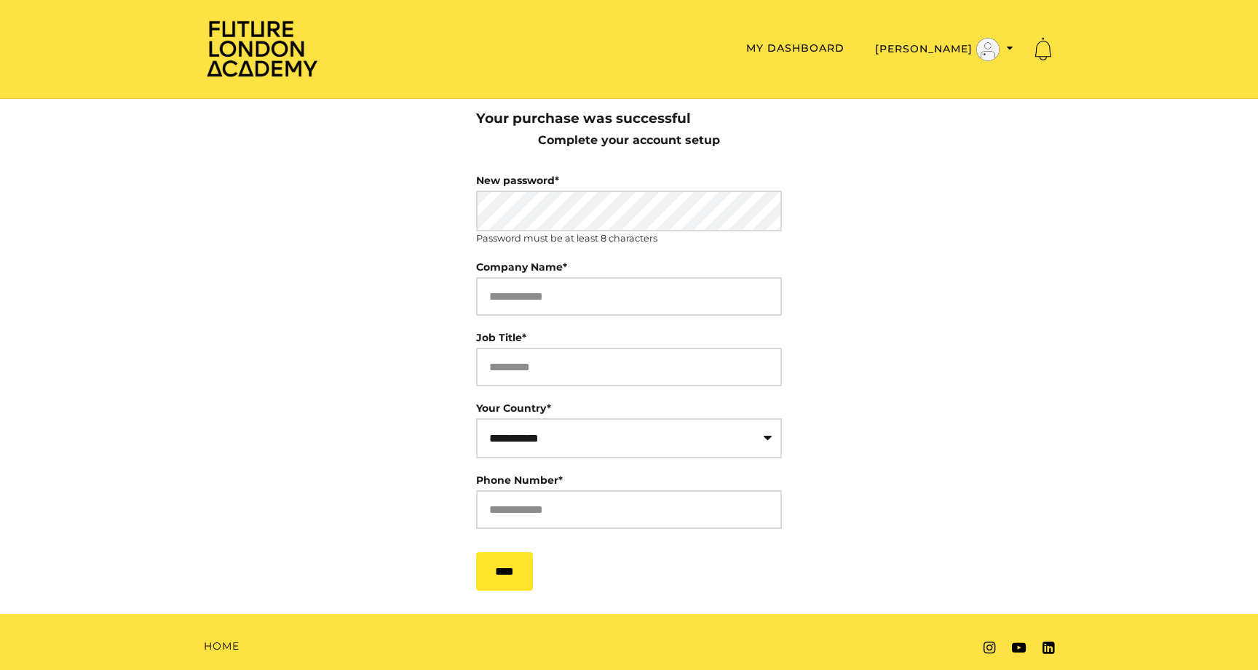
click at [933, 186] on body "**********" at bounding box center [629, 335] width 1258 height 670
click at [522, 298] on input "Company Name*" at bounding box center [629, 296] width 306 height 39
type input "**********"
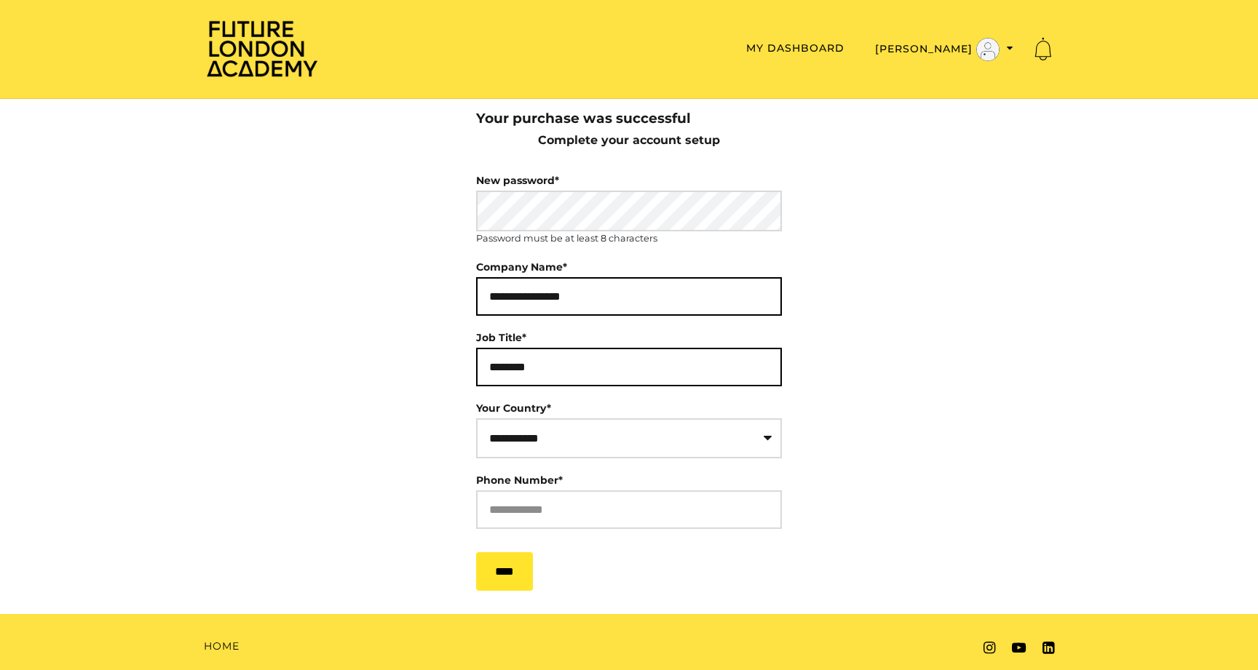
type input "********"
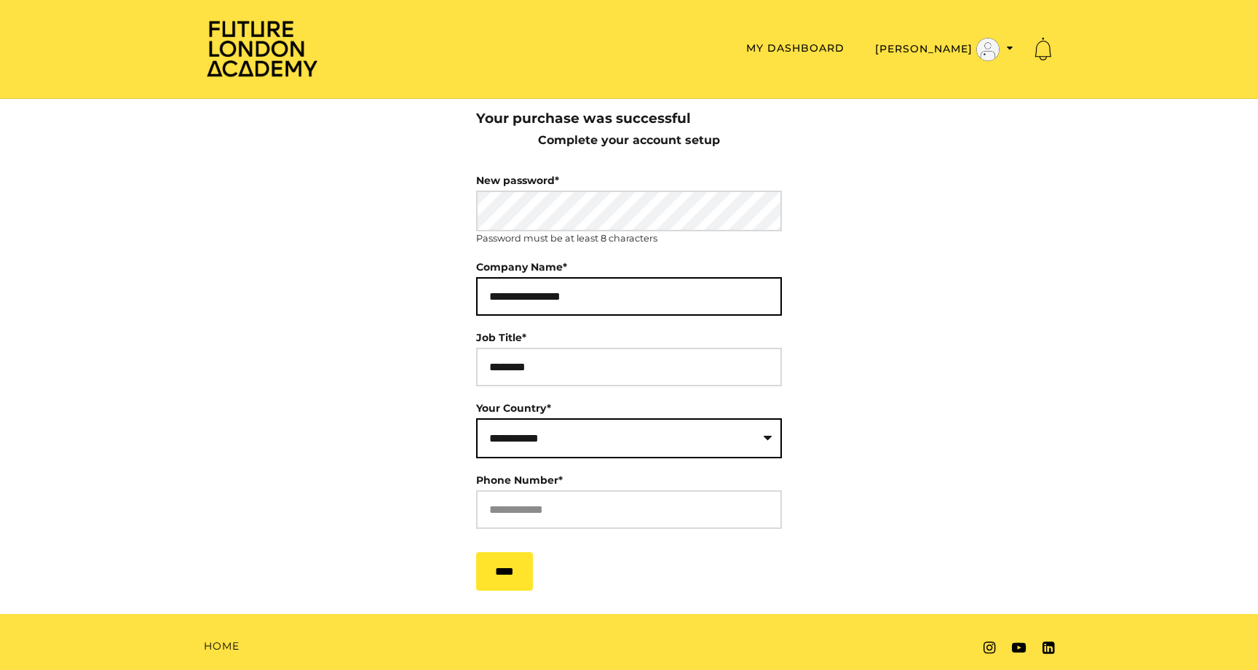
select select "**"
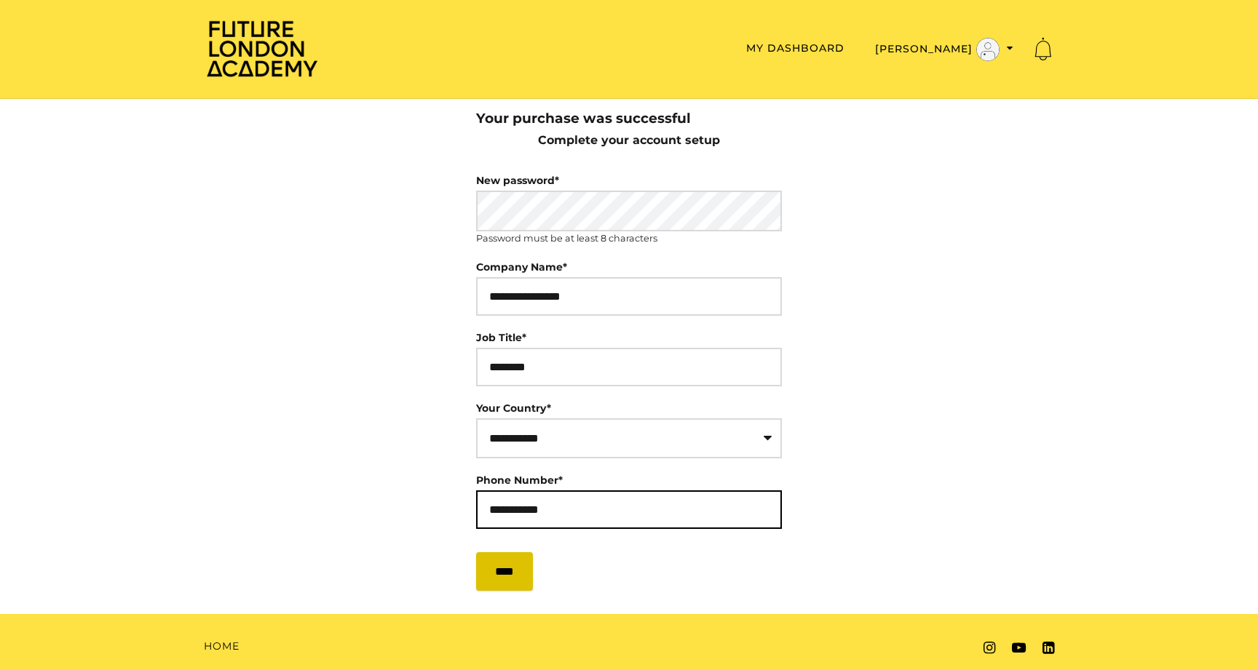
type input "**********"
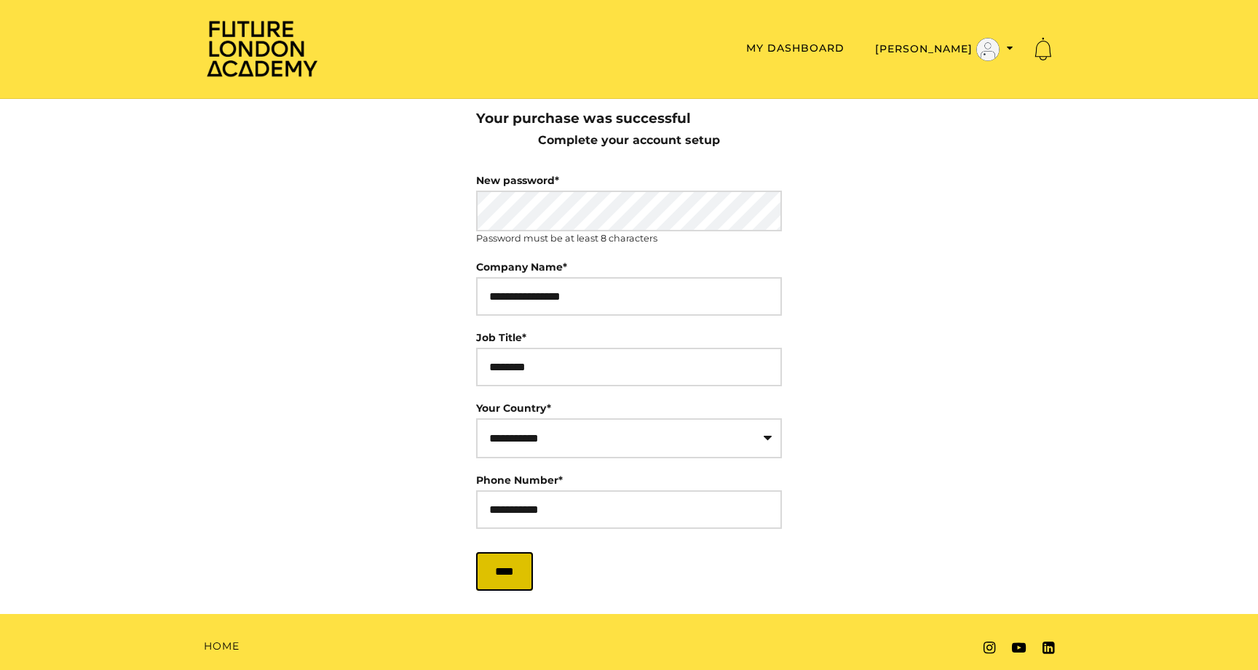
click at [488, 569] on input "****" at bounding box center [504, 571] width 57 height 39
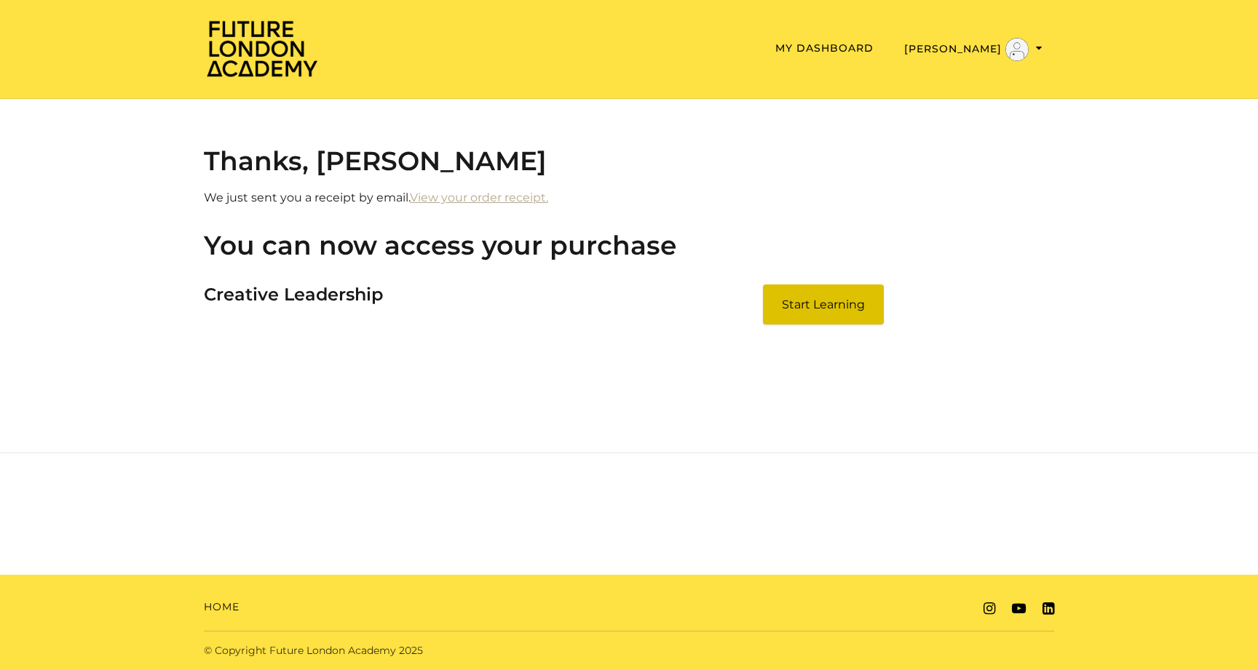
click at [809, 306] on link "Start Learning" at bounding box center [823, 305] width 121 height 40
